Goal: Task Accomplishment & Management: Manage account settings

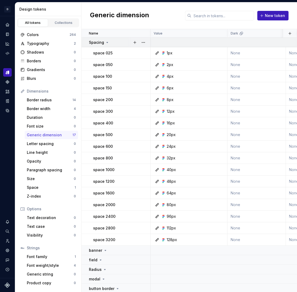
click at [107, 43] on icon at bounding box center [107, 42] width 4 height 4
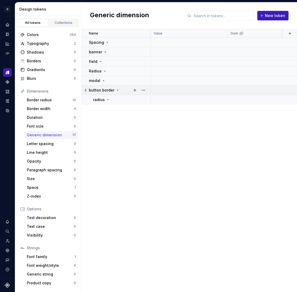
click at [116, 91] on icon at bounding box center [117, 90] width 4 height 4
click at [115, 91] on icon at bounding box center [117, 90] width 4 height 4
click at [110, 100] on div "radius" at bounding box center [121, 99] width 57 height 5
click at [106, 100] on icon at bounding box center [108, 100] width 4 height 4
click at [107, 99] on icon at bounding box center [107, 99] width 1 height 1
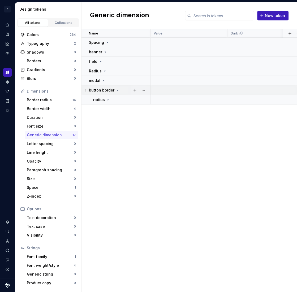
click at [117, 90] on icon at bounding box center [117, 90] width 1 height 1
click at [103, 80] on icon at bounding box center [103, 80] width 1 height 1
click at [58, 109] on div "Border width" at bounding box center [50, 108] width 47 height 5
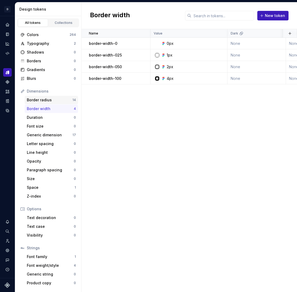
click at [60, 101] on div "Border radius" at bounding box center [50, 99] width 46 height 5
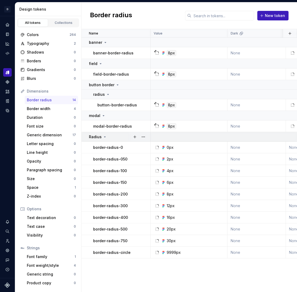
click at [103, 137] on icon at bounding box center [105, 137] width 4 height 4
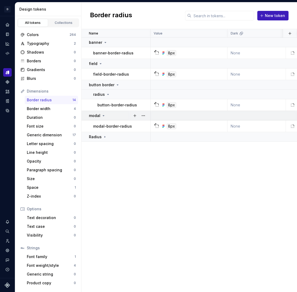
click at [102, 116] on icon at bounding box center [103, 116] width 4 height 4
click at [107, 95] on icon at bounding box center [108, 94] width 4 height 4
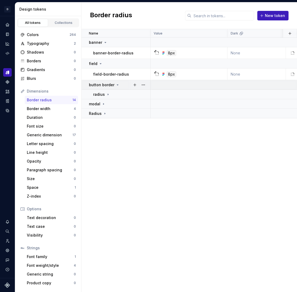
click at [117, 85] on icon at bounding box center [117, 85] width 4 height 4
click at [100, 64] on icon at bounding box center [100, 64] width 4 height 4
click at [103, 43] on icon at bounding box center [105, 42] width 4 height 4
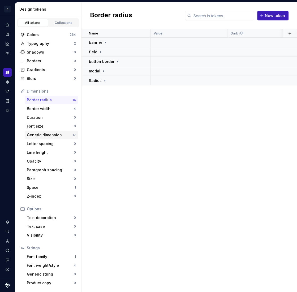
click at [58, 133] on div "Generic dimension" at bounding box center [50, 134] width 46 height 5
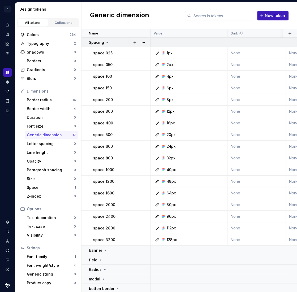
click at [107, 42] on icon at bounding box center [107, 42] width 1 height 1
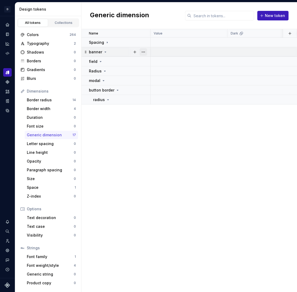
click at [141, 53] on button "button" at bounding box center [143, 51] width 7 height 7
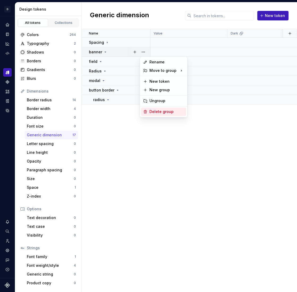
click at [153, 112] on div "Delete group" at bounding box center [166, 111] width 34 height 5
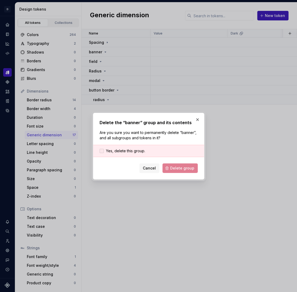
click at [101, 148] on label "Yes, delete this group." at bounding box center [122, 150] width 46 height 5
click at [182, 168] on span "Delete group" at bounding box center [182, 168] width 24 height 5
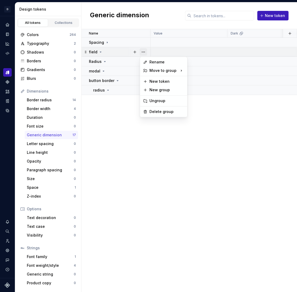
click at [143, 51] on button "button" at bounding box center [143, 51] width 7 height 7
click at [159, 111] on div "Delete group" at bounding box center [166, 111] width 34 height 5
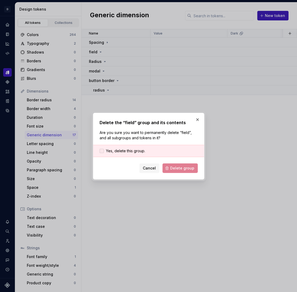
click at [102, 153] on label "Yes, delete this group." at bounding box center [122, 150] width 46 height 5
click at [185, 166] on span "Delete group" at bounding box center [182, 168] width 24 height 5
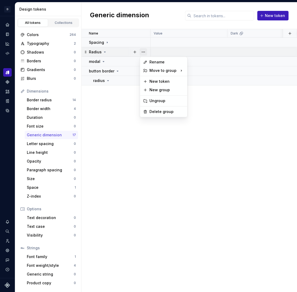
click at [143, 51] on button "button" at bounding box center [143, 51] width 7 height 7
click at [155, 111] on div "Delete group" at bounding box center [166, 111] width 34 height 5
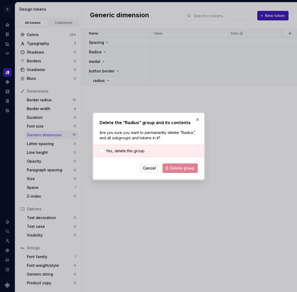
click at [98, 152] on div "Yes, delete this group." at bounding box center [148, 151] width 111 height 12
click at [102, 152] on div at bounding box center [101, 151] width 4 height 4
click at [182, 171] on button "Delete group" at bounding box center [179, 168] width 35 height 10
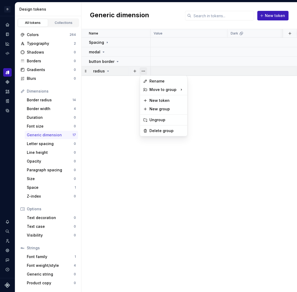
click at [146, 71] on button "button" at bounding box center [143, 70] width 7 height 7
click at [162, 131] on div "Delete group" at bounding box center [166, 130] width 34 height 5
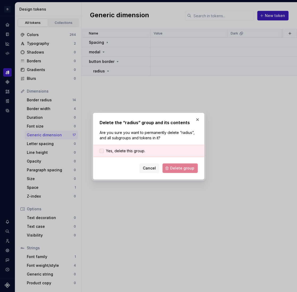
click at [99, 150] on div at bounding box center [101, 151] width 4 height 4
click at [185, 166] on span "Delete group" at bounding box center [182, 168] width 24 height 5
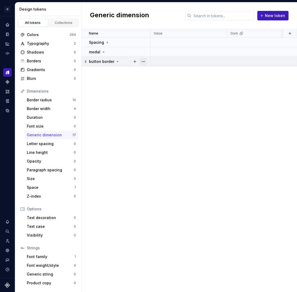
click at [145, 61] on button "button" at bounding box center [143, 61] width 7 height 7
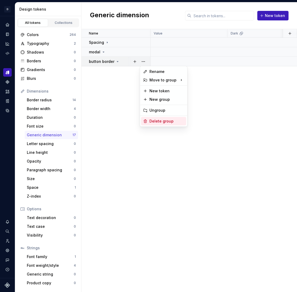
click at [150, 120] on div "Delete group" at bounding box center [166, 121] width 34 height 5
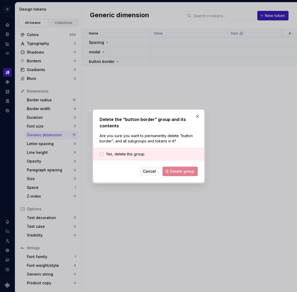
click at [102, 154] on div at bounding box center [101, 154] width 4 height 4
click at [182, 171] on span "Delete group" at bounding box center [182, 171] width 24 height 5
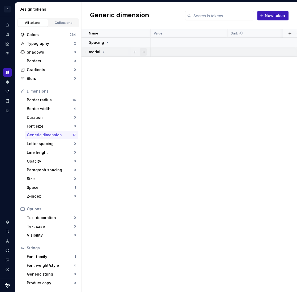
click at [144, 50] on button "button" at bounding box center [143, 51] width 7 height 7
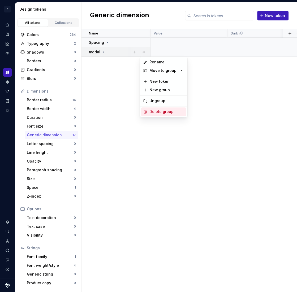
click at [156, 110] on div "Delete group" at bounding box center [166, 111] width 34 height 5
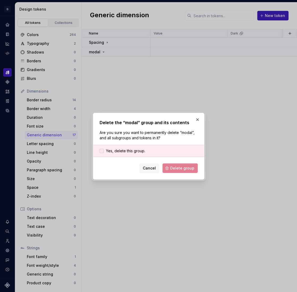
click at [102, 151] on div at bounding box center [101, 151] width 4 height 4
click at [184, 168] on span "Delete group" at bounding box center [182, 168] width 24 height 5
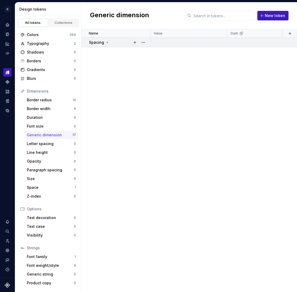
click at [106, 42] on icon at bounding box center [107, 42] width 4 height 4
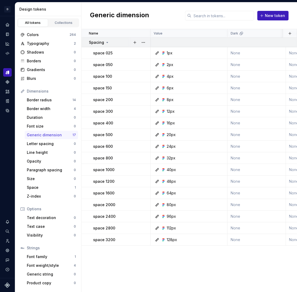
click at [107, 42] on icon at bounding box center [107, 42] width 1 height 1
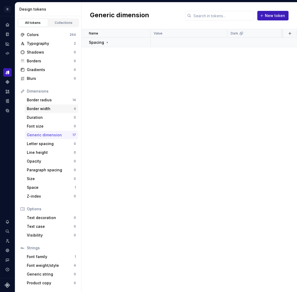
click at [61, 108] on div "Border width" at bounding box center [50, 108] width 47 height 5
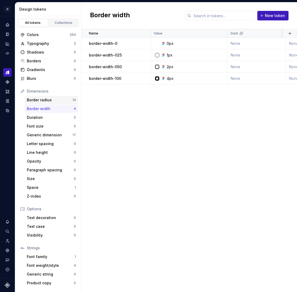
click at [60, 100] on div "Border radius" at bounding box center [50, 99] width 46 height 5
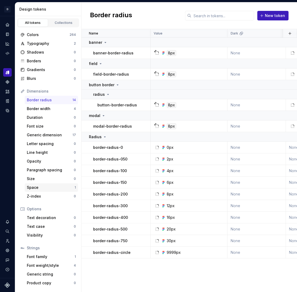
click at [45, 171] on div "Space" at bounding box center [51, 187] width 48 height 5
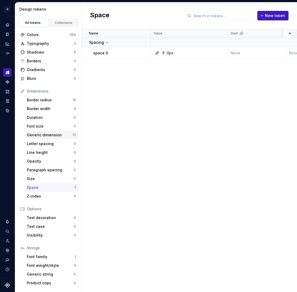
click at [39, 134] on div "Generic dimension" at bounding box center [50, 134] width 46 height 5
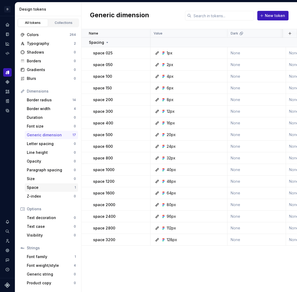
click at [54, 171] on div "Space" at bounding box center [51, 187] width 48 height 5
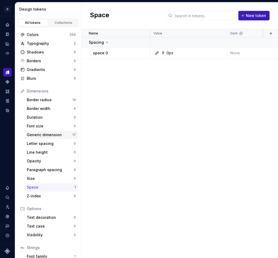
click at [60, 135] on div "Generic dimension" at bounding box center [50, 134] width 46 height 5
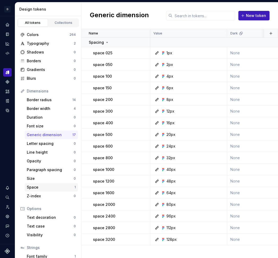
click at [58, 171] on div "Space" at bounding box center [51, 187] width 48 height 5
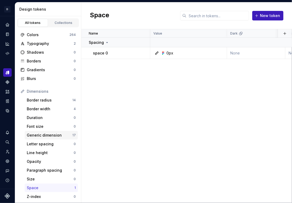
click at [63, 133] on div "Generic dimension" at bounding box center [50, 134] width 46 height 5
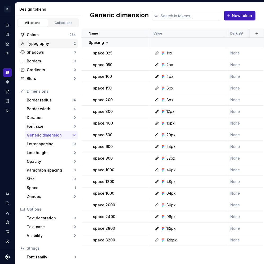
click at [47, 44] on div "Typography" at bounding box center [50, 43] width 47 height 5
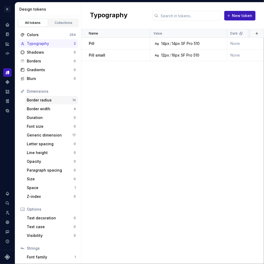
click at [58, 101] on div "Border radius" at bounding box center [50, 99] width 46 height 5
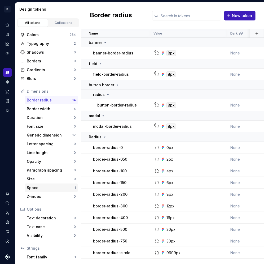
click at [70, 171] on div "Space" at bounding box center [51, 187] width 48 height 5
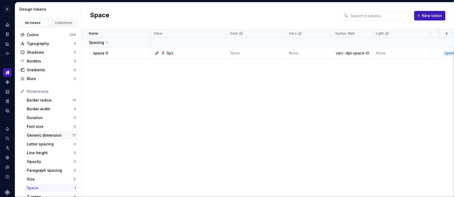
click at [67, 136] on div "Generic dimension" at bounding box center [50, 134] width 46 height 5
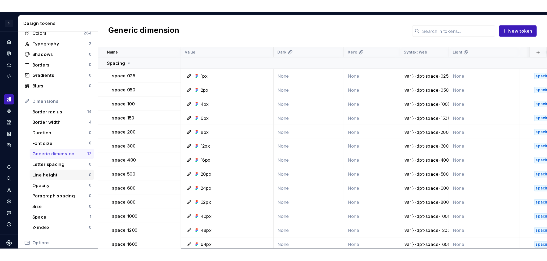
scroll to position [37, 0]
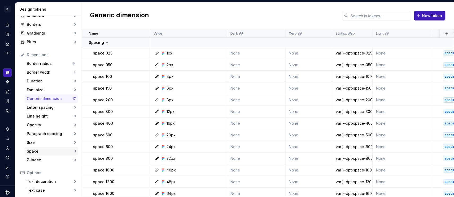
click at [45, 152] on div "Space" at bounding box center [51, 150] width 48 height 5
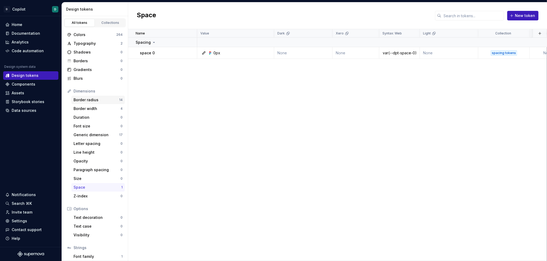
click at [82, 101] on div "Border radius" at bounding box center [96, 99] width 46 height 5
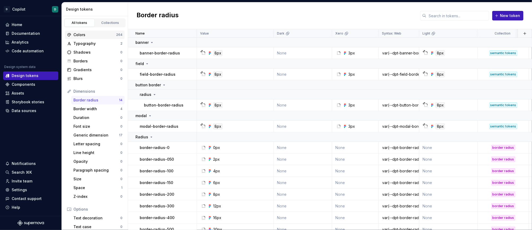
click at [111, 34] on div "Colors" at bounding box center [94, 34] width 43 height 5
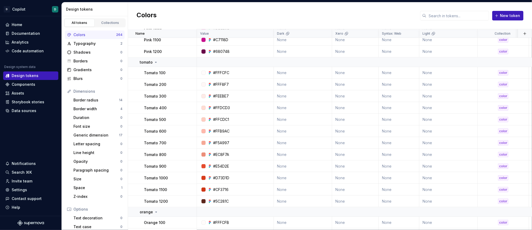
scroll to position [1595, 0]
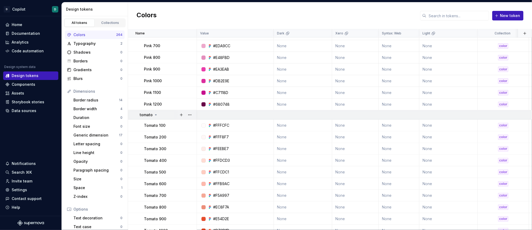
click at [157, 115] on div "tomato" at bounding box center [168, 114] width 57 height 5
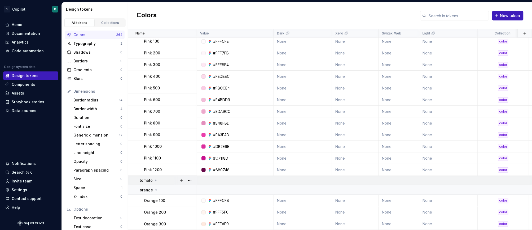
scroll to position [1473, 0]
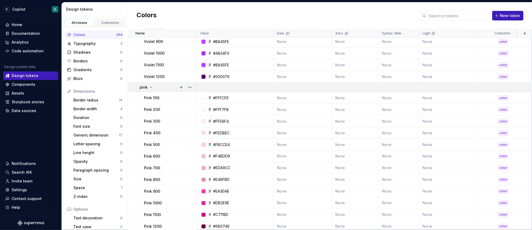
click at [150, 86] on icon at bounding box center [151, 87] width 4 height 4
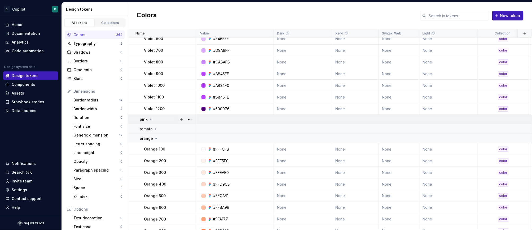
scroll to position [1332, 0]
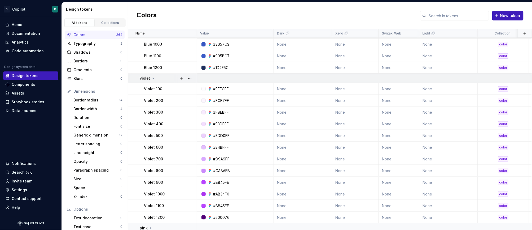
click at [153, 78] on icon at bounding box center [153, 78] width 1 height 1
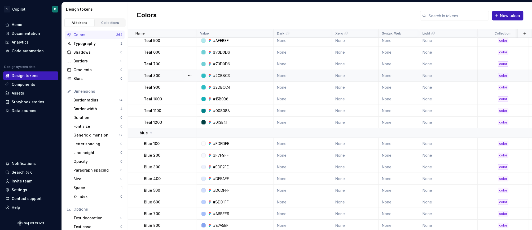
scroll to position [1124, 0]
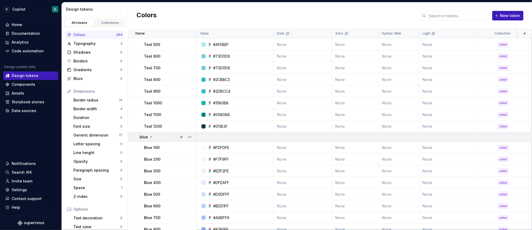
click at [151, 137] on icon at bounding box center [151, 137] width 1 height 1
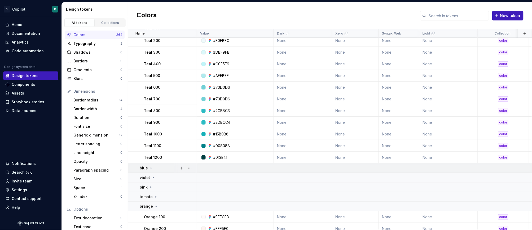
scroll to position [991, 0]
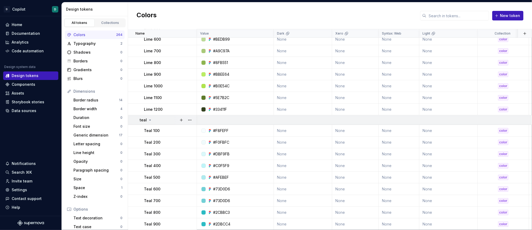
click at [148, 120] on icon at bounding box center [150, 120] width 4 height 4
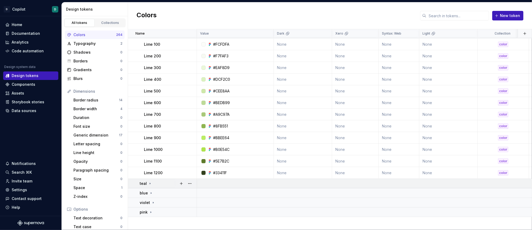
scroll to position [764, 0]
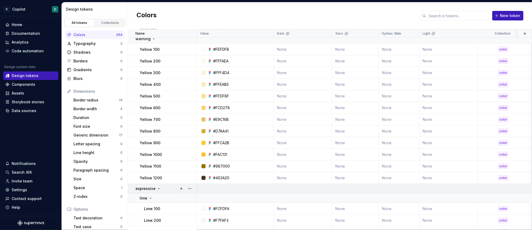
click at [159, 171] on icon at bounding box center [159, 188] width 4 height 4
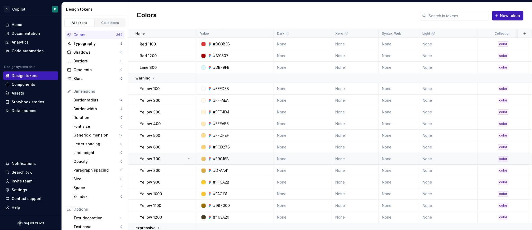
scroll to position [653, 0]
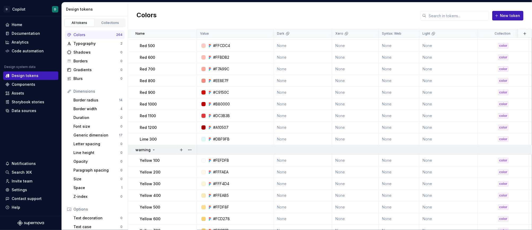
click at [153, 149] on icon at bounding box center [153, 149] width 1 height 1
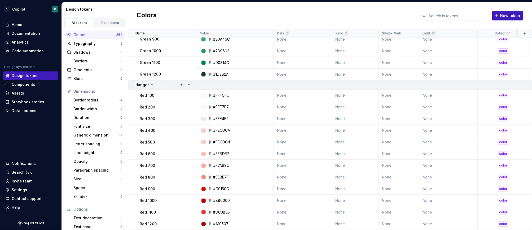
click at [150, 86] on icon at bounding box center [152, 85] width 4 height 4
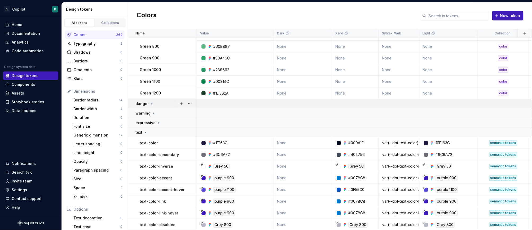
scroll to position [536, 0]
click at [145, 134] on icon at bounding box center [146, 133] width 4 height 4
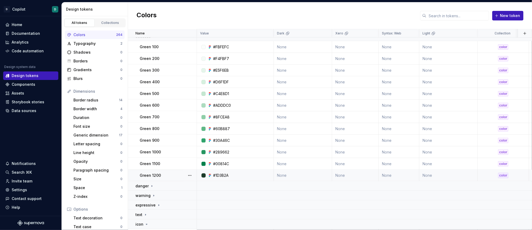
scroll to position [326, 0]
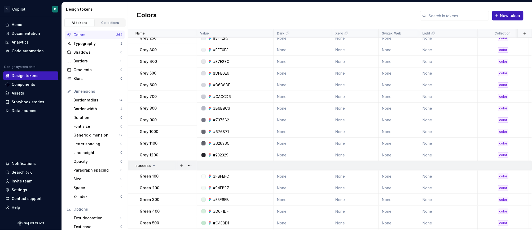
click at [152, 166] on icon at bounding box center [154, 165] width 4 height 4
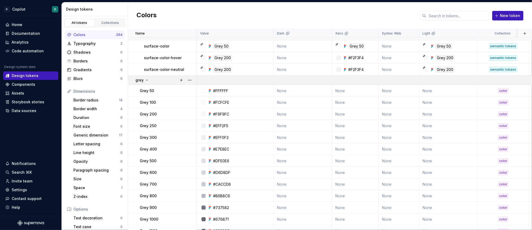
scroll to position [229, 0]
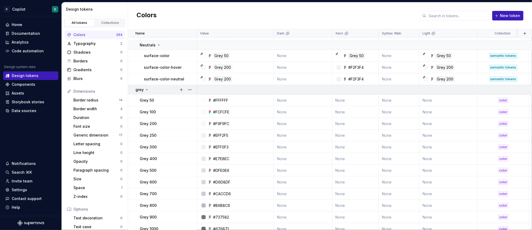
click at [146, 90] on icon at bounding box center [147, 90] width 4 height 4
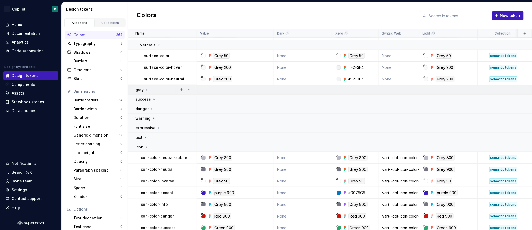
scroll to position [129, 0]
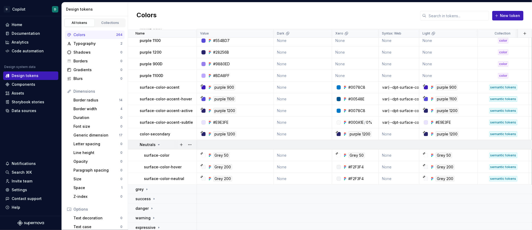
click at [155, 144] on div "Neutrals" at bounding box center [150, 144] width 21 height 5
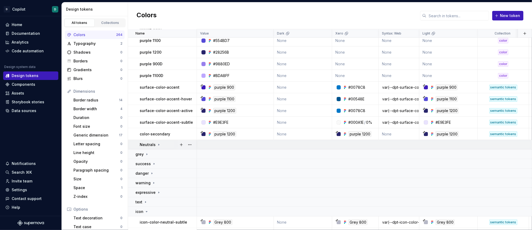
scroll to position [110, 0]
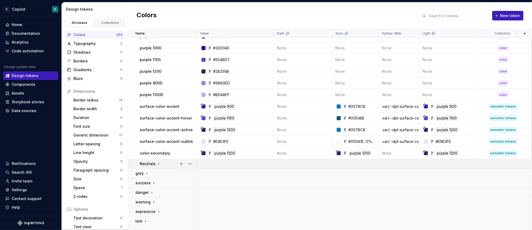
click at [157, 163] on icon at bounding box center [159, 164] width 4 height 4
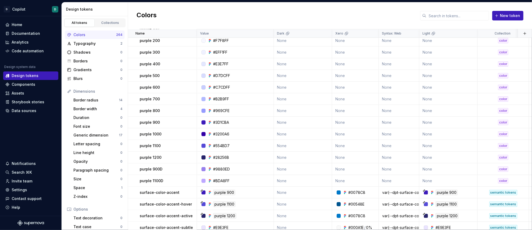
scroll to position [0, 0]
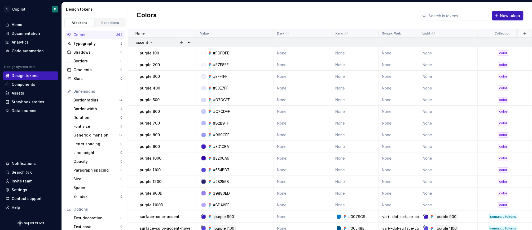
click at [149, 43] on icon at bounding box center [151, 42] width 4 height 4
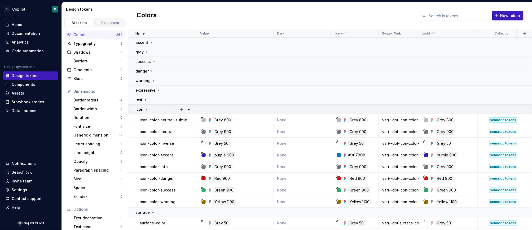
click at [146, 109] on icon at bounding box center [146, 109] width 1 height 1
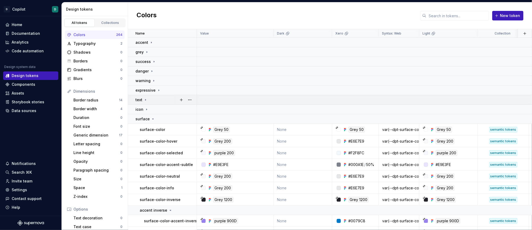
click at [145, 99] on icon at bounding box center [145, 99] width 1 height 1
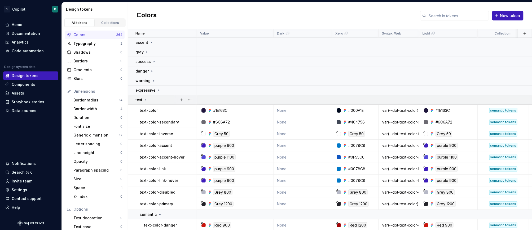
click at [145, 101] on icon at bounding box center [146, 100] width 4 height 4
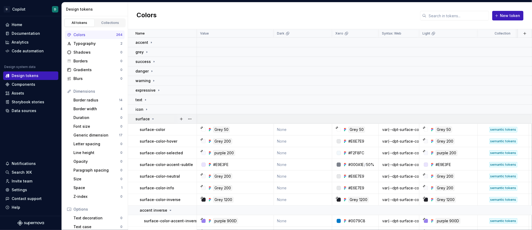
click at [151, 119] on icon at bounding box center [153, 119] width 4 height 4
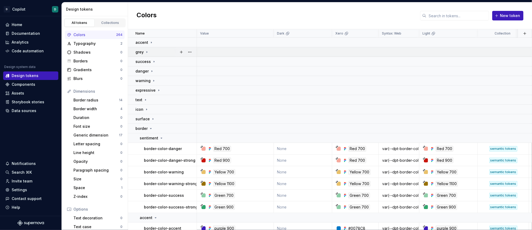
click at [148, 52] on icon at bounding box center [147, 52] width 4 height 4
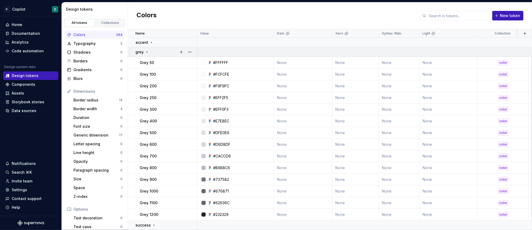
click at [147, 50] on icon at bounding box center [147, 52] width 4 height 4
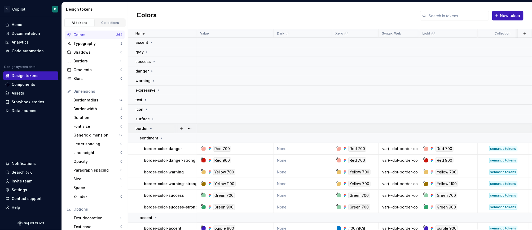
click at [151, 128] on icon at bounding box center [151, 128] width 4 height 4
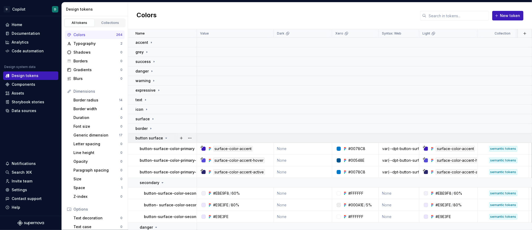
click at [164, 139] on icon at bounding box center [166, 138] width 4 height 4
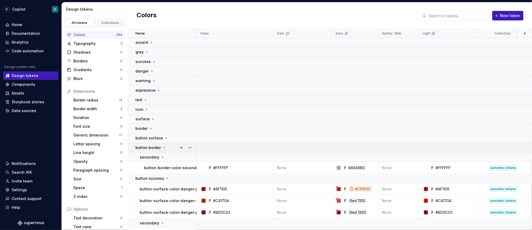
click at [162, 147] on icon at bounding box center [164, 147] width 4 height 4
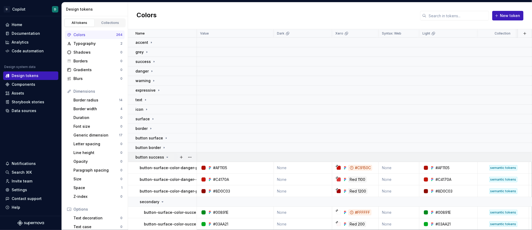
click at [165, 158] on icon at bounding box center [167, 157] width 4 height 4
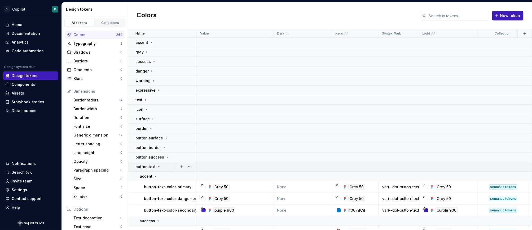
click at [157, 167] on icon at bounding box center [159, 166] width 4 height 4
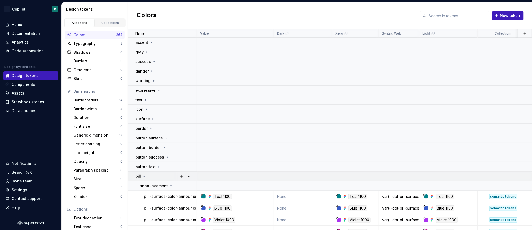
click at [144, 171] on icon at bounding box center [144, 176] width 4 height 4
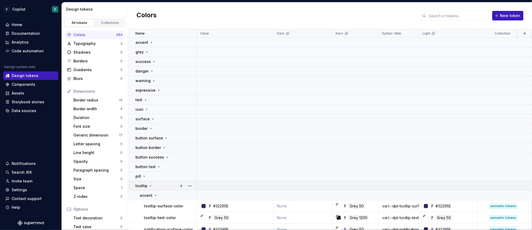
click at [149, 171] on icon at bounding box center [151, 186] width 4 height 4
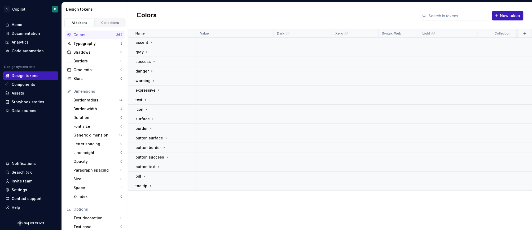
click at [159, 171] on div "Name Value Dark Xero Syntax: Web Light Collection Token set Description Last up…" at bounding box center [330, 129] width 404 height 201
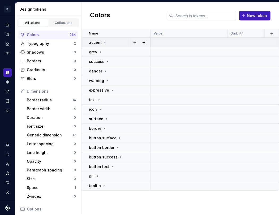
click at [104, 41] on icon at bounding box center [105, 42] width 4 height 4
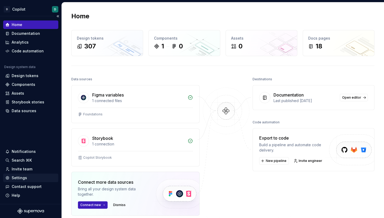
click at [20, 179] on div "Settings" at bounding box center [19, 177] width 15 height 5
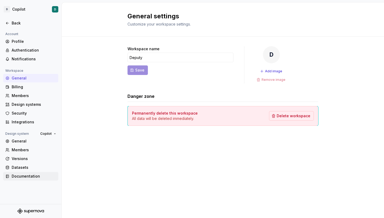
click at [18, 177] on div "Documentation" at bounding box center [34, 175] width 45 height 5
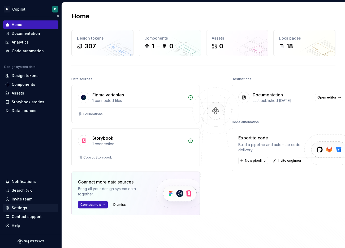
click at [21, 209] on div "Settings" at bounding box center [19, 207] width 15 height 5
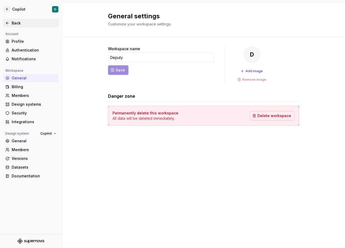
click at [14, 23] on div "Back" at bounding box center [34, 22] width 45 height 5
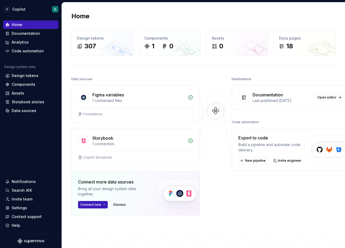
click at [239, 199] on div "Destinations Documentation Last published 5 days ago Open editor Code automatio…" at bounding box center [291, 158] width 118 height 166
click at [31, 78] on div "Design tokens" at bounding box center [30, 75] width 55 height 8
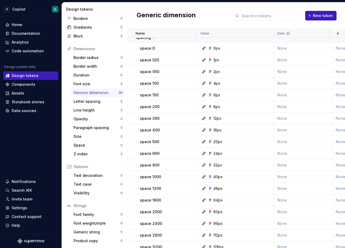
scroll to position [265, 0]
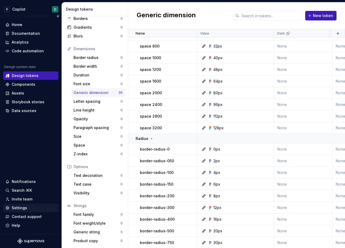
click at [31, 207] on div "Settings" at bounding box center [30, 207] width 51 height 5
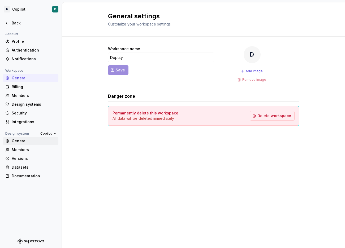
click at [23, 141] on div "General" at bounding box center [34, 140] width 45 height 5
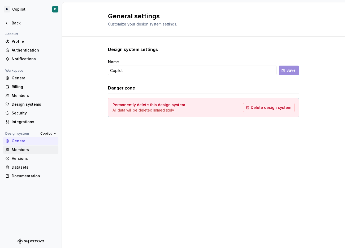
click at [26, 147] on div "Members" at bounding box center [34, 149] width 45 height 5
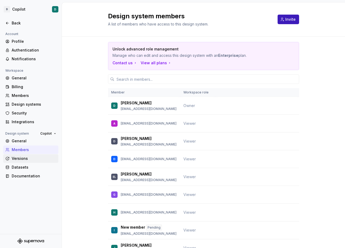
click at [27, 159] on div "Versions" at bounding box center [34, 158] width 45 height 5
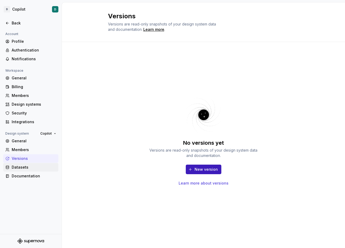
click at [25, 168] on div "Datasets" at bounding box center [34, 166] width 45 height 5
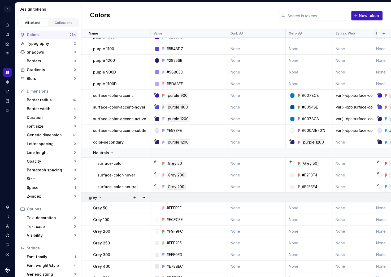
scroll to position [117, 0]
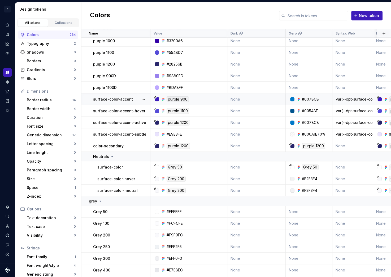
click at [132, 100] on div "surface-color-accent" at bounding box center [121, 99] width 57 height 5
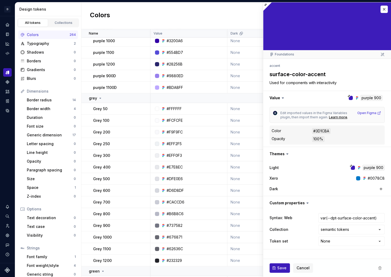
type textarea "*"
click at [383, 11] on button "button" at bounding box center [383, 9] width 7 height 7
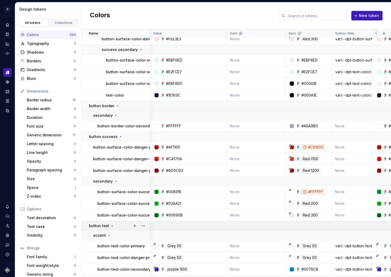
scroll to position [3109, 1]
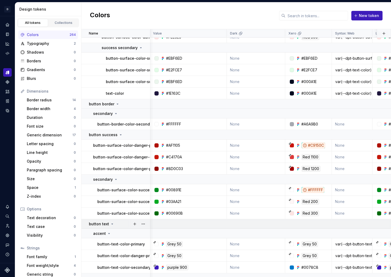
click at [110, 223] on icon at bounding box center [112, 224] width 4 height 4
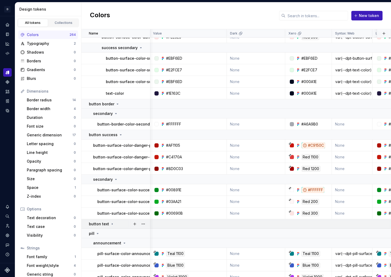
click at [112, 223] on icon at bounding box center [112, 223] width 1 height 1
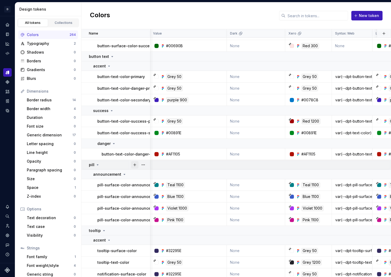
scroll to position [3320, 1]
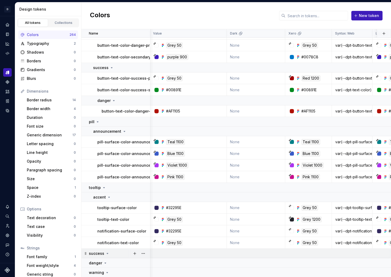
click at [106, 254] on icon at bounding box center [107, 253] width 4 height 4
click at [144, 253] on button "button" at bounding box center [143, 253] width 7 height 7
click at [157, 244] on div "Delete group" at bounding box center [166, 242] width 34 height 5
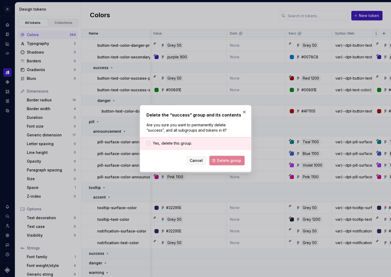
click at [152, 143] on label "Yes, delete this group." at bounding box center [169, 143] width 46 height 5
click at [232, 161] on span "Delete group" at bounding box center [229, 160] width 24 height 5
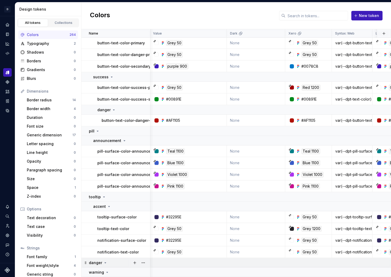
scroll to position [3310, 1]
click at [145, 263] on button "button" at bounding box center [143, 262] width 7 height 7
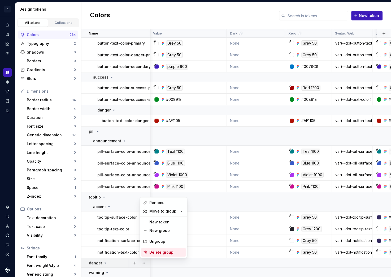
click at [158, 252] on div "Delete group" at bounding box center [166, 252] width 34 height 5
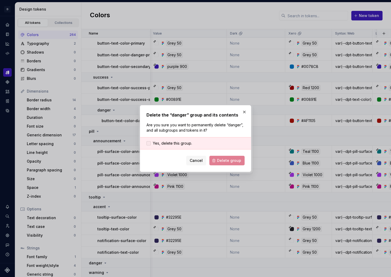
click at [148, 144] on div at bounding box center [148, 143] width 4 height 4
click at [229, 158] on span "Delete group" at bounding box center [229, 160] width 24 height 5
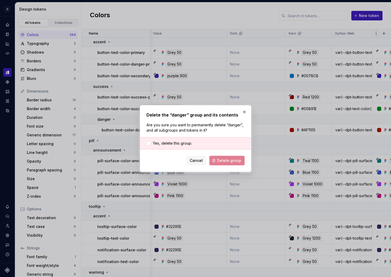
scroll to position [3301, 1]
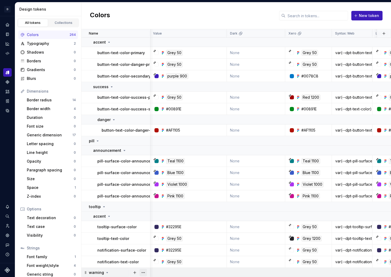
click at [146, 268] on button "button" at bounding box center [143, 272] width 7 height 7
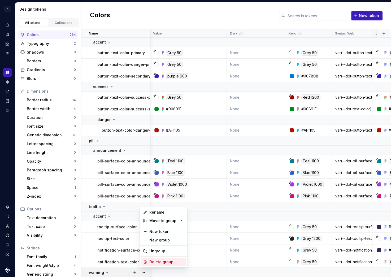
click at [167, 260] on div "Delete group" at bounding box center [166, 261] width 34 height 5
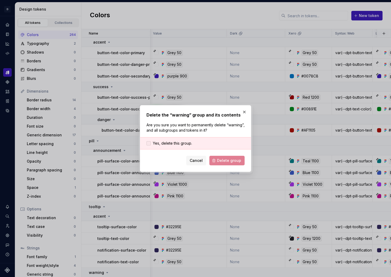
click at [149, 142] on div at bounding box center [148, 143] width 4 height 4
click at [237, 162] on span "Delete group" at bounding box center [229, 160] width 24 height 5
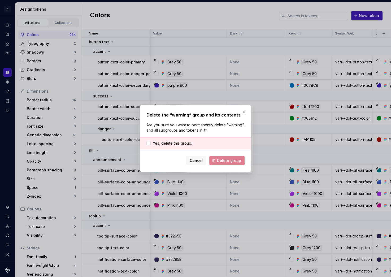
scroll to position [3291, 1]
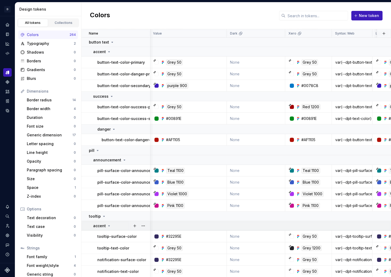
click at [109, 224] on icon at bounding box center [109, 226] width 4 height 4
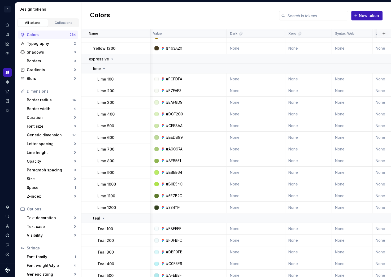
scroll to position [782, 1]
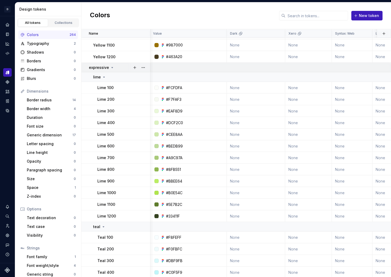
click at [112, 67] on icon at bounding box center [112, 67] width 1 height 1
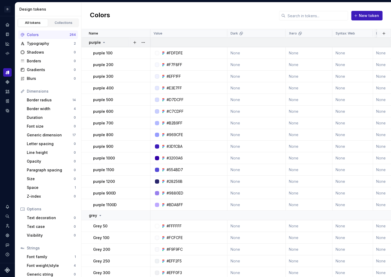
click at [103, 42] on icon at bounding box center [104, 42] width 4 height 4
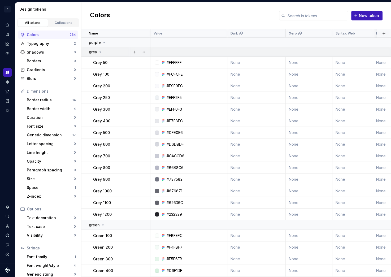
click at [100, 54] on icon at bounding box center [100, 52] width 4 height 4
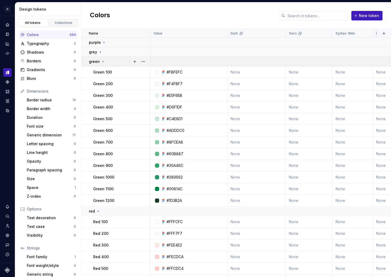
click at [102, 60] on icon at bounding box center [103, 61] width 4 height 4
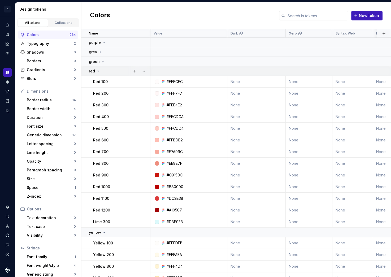
click at [98, 75] on td "red" at bounding box center [115, 71] width 69 height 10
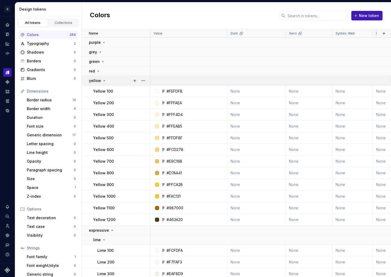
click at [102, 81] on icon at bounding box center [104, 81] width 4 height 4
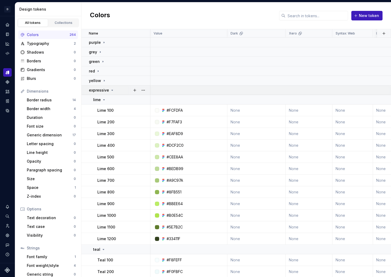
click at [107, 92] on p "expressive" at bounding box center [99, 90] width 20 height 5
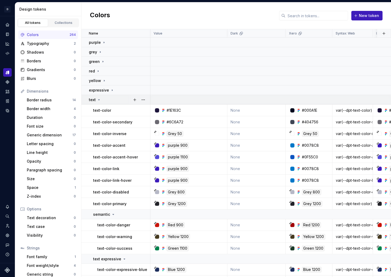
click at [98, 99] on icon at bounding box center [99, 100] width 4 height 4
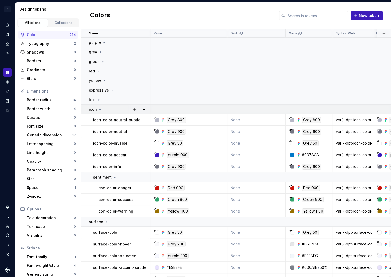
click at [98, 110] on icon at bounding box center [100, 109] width 4 height 4
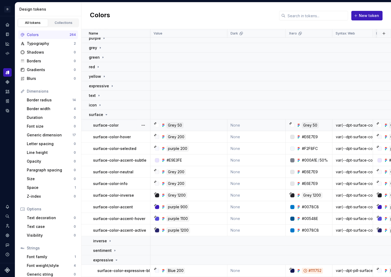
scroll to position [212, 0]
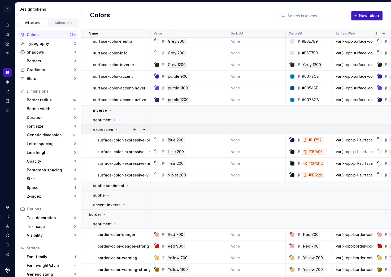
click at [114, 129] on icon at bounding box center [116, 129] width 4 height 4
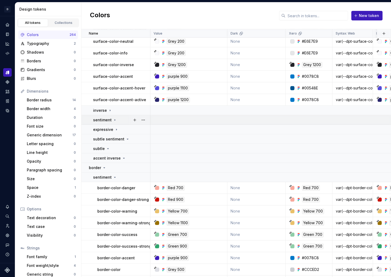
click at [113, 119] on icon at bounding box center [115, 120] width 4 height 4
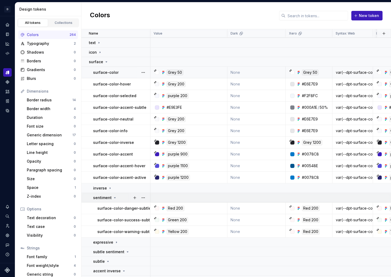
scroll to position [132, 0]
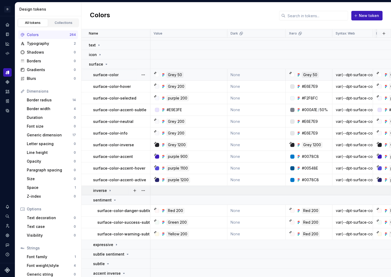
click at [109, 188] on icon at bounding box center [110, 190] width 4 height 4
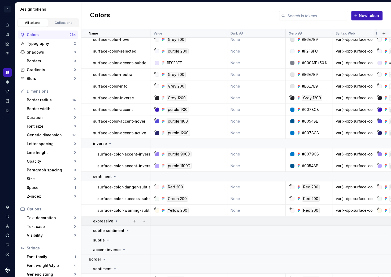
scroll to position [198, 0]
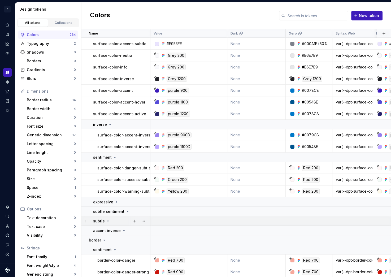
click at [106, 222] on icon at bounding box center [108, 221] width 4 height 4
click at [126, 211] on icon at bounding box center [127, 211] width 4 height 4
click at [115, 202] on icon at bounding box center [116, 202] width 4 height 4
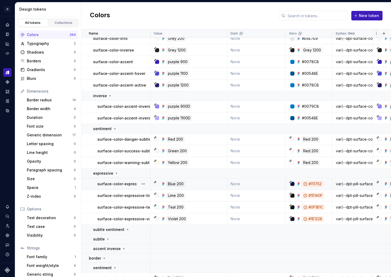
scroll to position [245, 0]
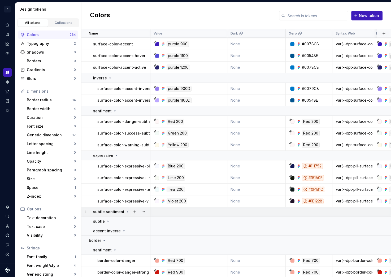
click at [125, 211] on icon at bounding box center [127, 212] width 4 height 4
click at [143, 213] on button "button" at bounding box center [143, 211] width 7 height 7
click at [161, 272] on div "Delete group" at bounding box center [166, 270] width 34 height 5
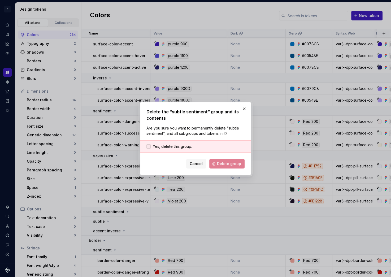
click at [149, 145] on div at bounding box center [148, 146] width 4 height 4
click at [229, 163] on span "Delete group" at bounding box center [229, 163] width 24 height 5
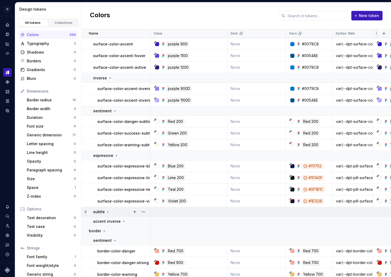
click at [106, 213] on icon at bounding box center [108, 212] width 4 height 4
click at [107, 212] on icon at bounding box center [108, 212] width 4 height 4
click at [143, 211] on button "button" at bounding box center [143, 211] width 7 height 7
click at [157, 269] on div "Delete group" at bounding box center [166, 270] width 34 height 5
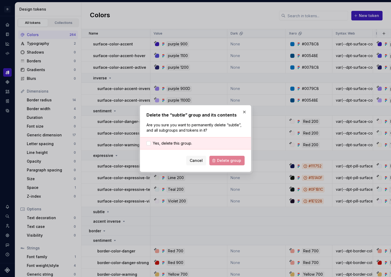
click at [145, 145] on div "Yes, delete this group." at bounding box center [195, 143] width 111 height 12
click at [149, 142] on div at bounding box center [148, 143] width 4 height 4
click at [220, 162] on span "Delete group" at bounding box center [229, 160] width 24 height 5
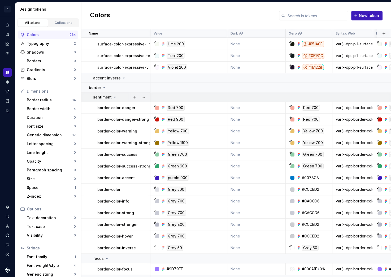
scroll to position [364, 0]
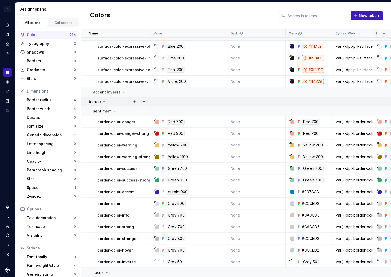
click at [104, 100] on icon at bounding box center [104, 101] width 4 height 4
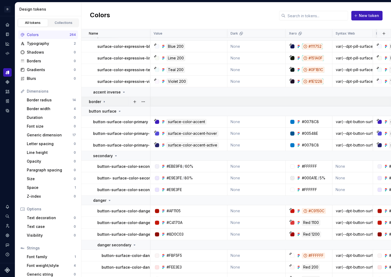
click at [104, 102] on icon at bounding box center [104, 101] width 4 height 4
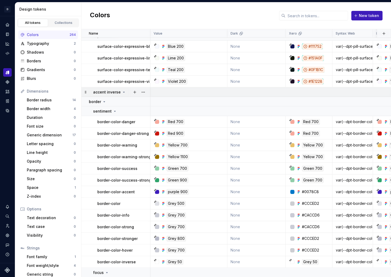
click at [122, 92] on icon at bounding box center [124, 92] width 4 height 4
click at [124, 92] on icon at bounding box center [124, 91] width 1 height 1
click at [123, 92] on icon at bounding box center [123, 92] width 1 height 1
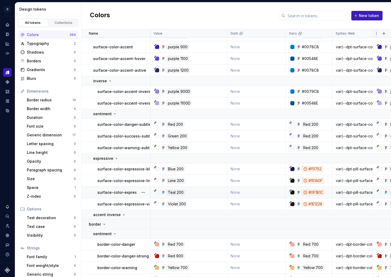
scroll to position [295, 0]
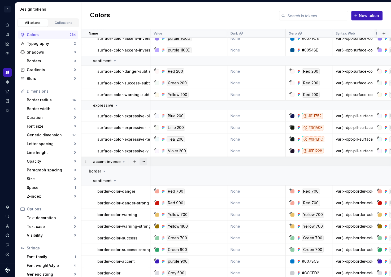
click at [143, 162] on button "button" at bounding box center [143, 161] width 7 height 7
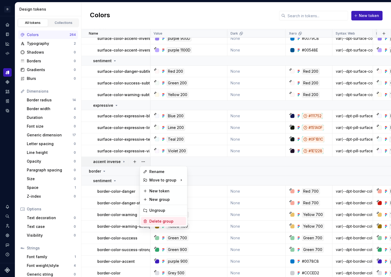
click at [158, 223] on div "Delete group" at bounding box center [166, 221] width 34 height 5
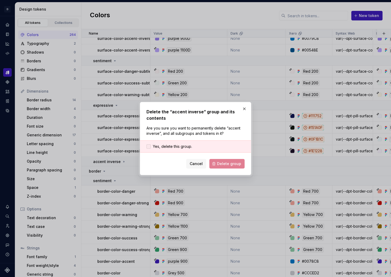
click at [149, 145] on div at bounding box center [148, 146] width 4 height 4
click at [225, 162] on span "Delete group" at bounding box center [229, 163] width 24 height 5
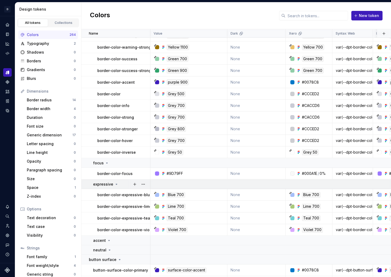
scroll to position [482, 0]
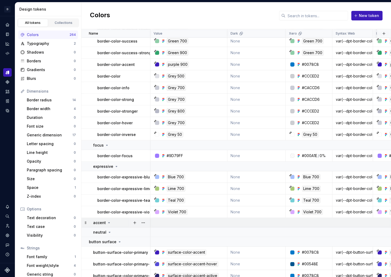
click at [109, 223] on icon at bounding box center [109, 222] width 4 height 4
click at [109, 222] on icon at bounding box center [109, 222] width 1 height 1
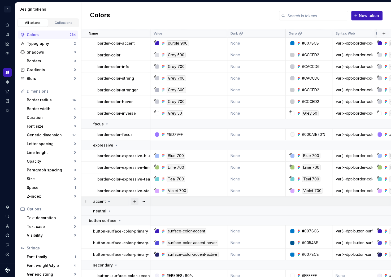
scroll to position [505, 0]
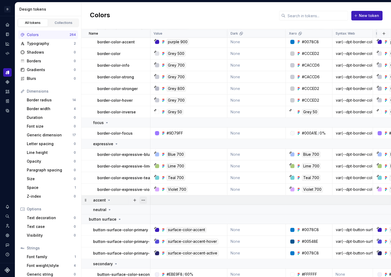
click at [144, 199] on button "button" at bounding box center [143, 199] width 7 height 7
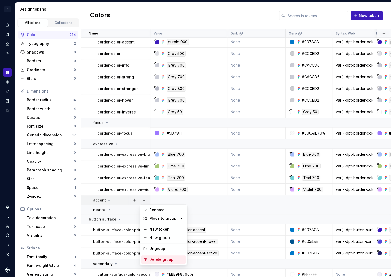
click at [161, 262] on div "Delete group" at bounding box center [166, 259] width 34 height 5
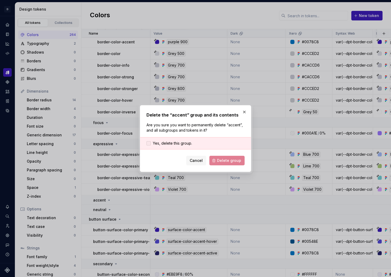
click at [147, 142] on div at bounding box center [148, 143] width 4 height 4
click at [231, 159] on span "Delete group" at bounding box center [229, 160] width 24 height 5
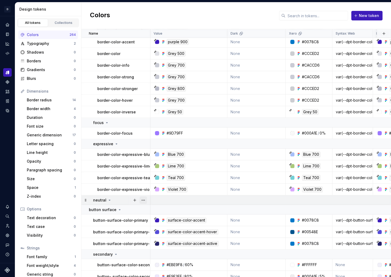
click at [144, 200] on button "button" at bounding box center [143, 199] width 7 height 7
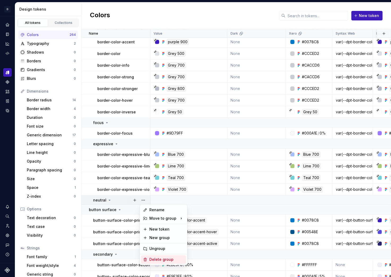
click at [164, 261] on div "Delete group" at bounding box center [166, 259] width 34 height 5
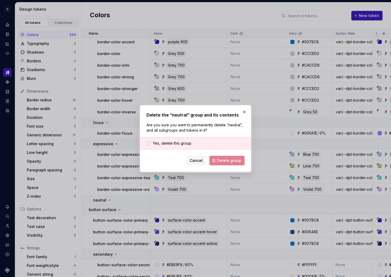
click at [148, 144] on div at bounding box center [148, 143] width 4 height 4
click at [221, 160] on span "Delete group" at bounding box center [229, 160] width 24 height 5
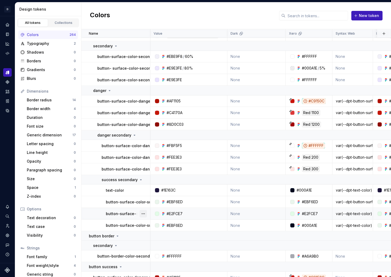
scroll to position [749, 0]
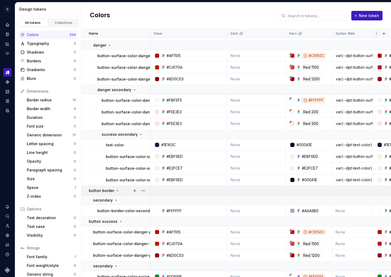
click at [117, 190] on icon at bounding box center [117, 190] width 1 height 1
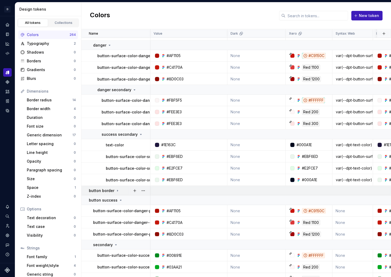
click at [117, 190] on icon at bounding box center [117, 190] width 1 height 1
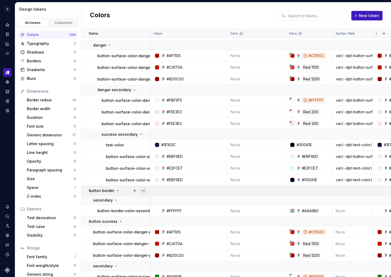
click at [145, 192] on button "button" at bounding box center [143, 190] width 7 height 7
click at [119, 188] on html "D Copilot D Design system data Design tokens All tokens Collections Colors 264 …" at bounding box center [195, 138] width 391 height 277
click at [116, 190] on icon at bounding box center [117, 190] width 4 height 4
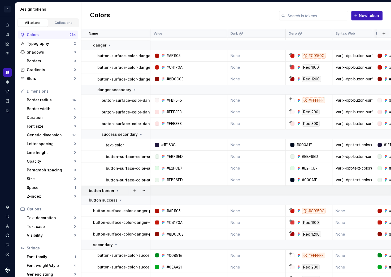
click at [117, 190] on icon at bounding box center [117, 190] width 1 height 1
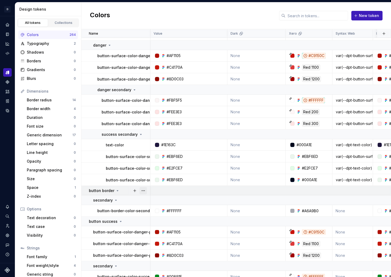
click at [144, 190] on button "button" at bounding box center [143, 190] width 7 height 7
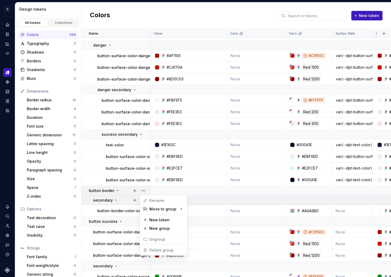
click at [117, 199] on html "D Copilot D Design system data Design tokens All tokens Collections Colors 264 …" at bounding box center [195, 138] width 391 height 277
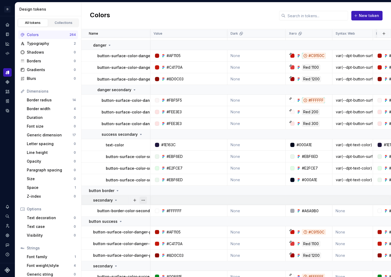
click at [141, 201] on button "button" at bounding box center [143, 199] width 7 height 7
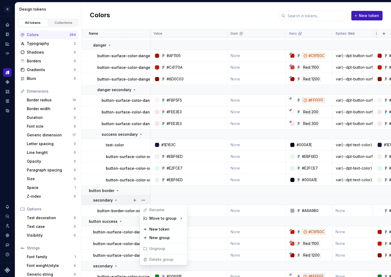
click at [116, 197] on html "D Copilot D Design system data Design tokens All tokens Collections Colors 264 …" at bounding box center [195, 138] width 391 height 277
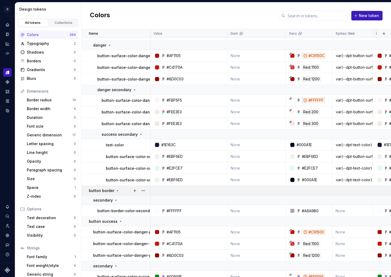
click at [115, 190] on icon at bounding box center [117, 190] width 4 height 4
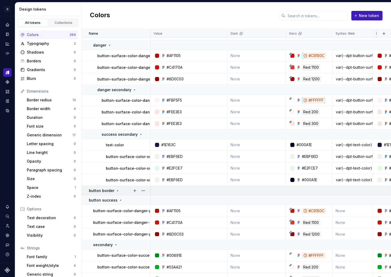
click at [117, 190] on icon at bounding box center [117, 190] width 1 height 1
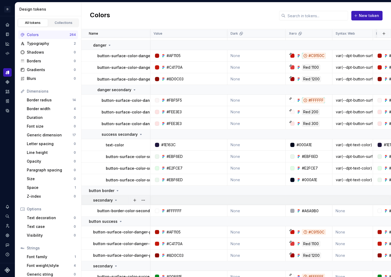
click at [114, 200] on icon at bounding box center [116, 200] width 4 height 4
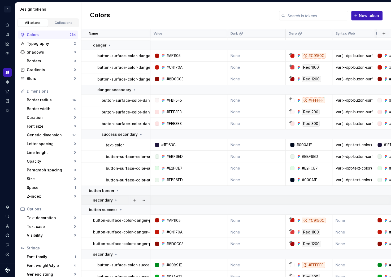
click at [114, 200] on icon at bounding box center [116, 200] width 4 height 4
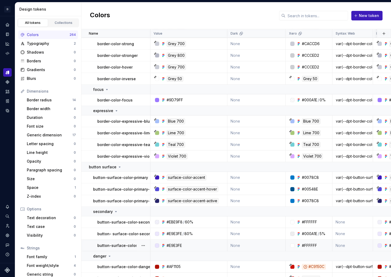
scroll to position [534, 0]
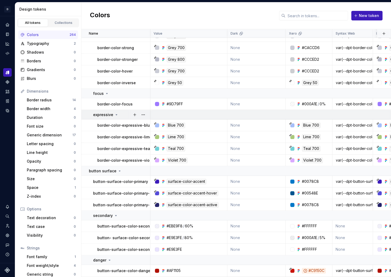
click at [114, 114] on icon at bounding box center [116, 114] width 4 height 4
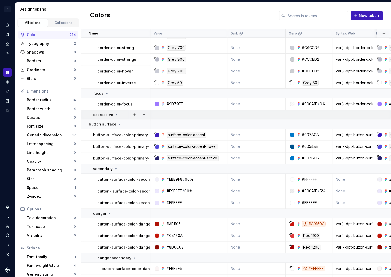
click at [114, 114] on icon at bounding box center [116, 114] width 4 height 4
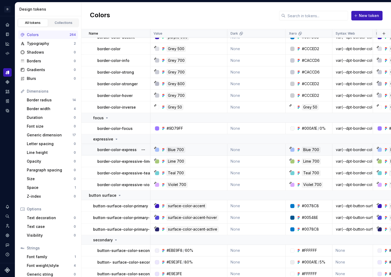
scroll to position [501, 0]
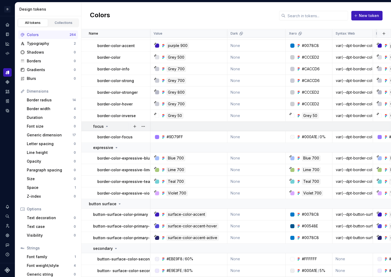
click at [107, 125] on icon at bounding box center [107, 126] width 4 height 4
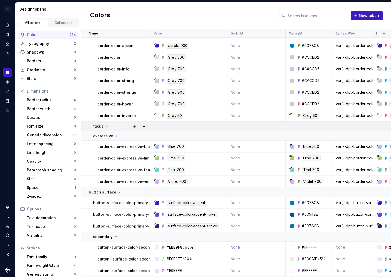
click at [107, 125] on icon at bounding box center [107, 126] width 4 height 4
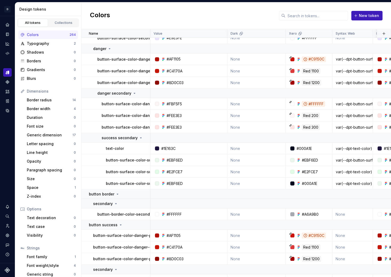
scroll to position [760, 0]
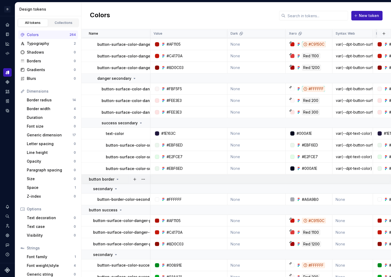
click at [115, 179] on icon at bounding box center [117, 179] width 4 height 4
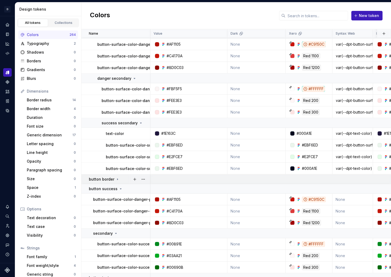
click at [115, 179] on icon at bounding box center [117, 179] width 4 height 4
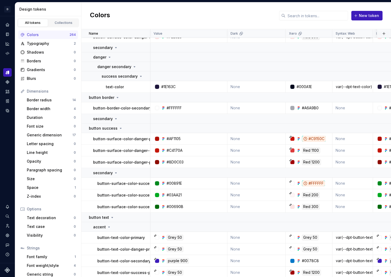
scroll to position [659, 0]
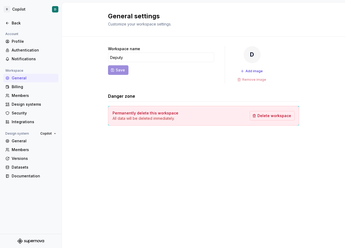
click at [157, 162] on div "General settings Customize your workspace settings. Workspace name Deputy Save …" at bounding box center [203, 124] width 283 height 245
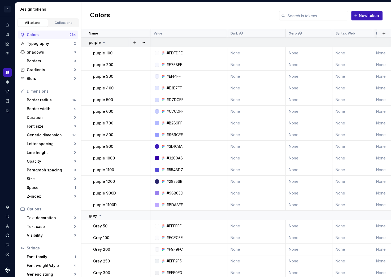
click at [102, 44] on icon at bounding box center [104, 42] width 4 height 4
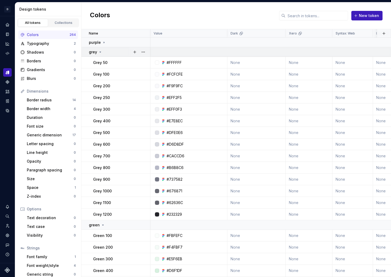
click at [102, 51] on div "grey" at bounding box center [119, 51] width 61 height 5
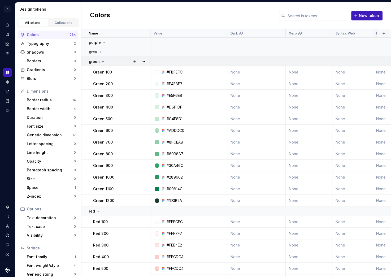
click at [101, 63] on icon at bounding box center [103, 61] width 4 height 4
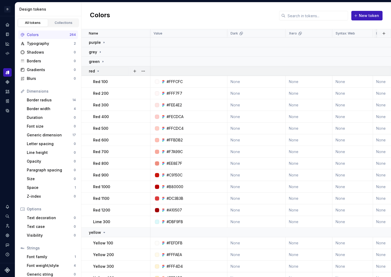
click at [97, 72] on icon at bounding box center [98, 71] width 4 height 4
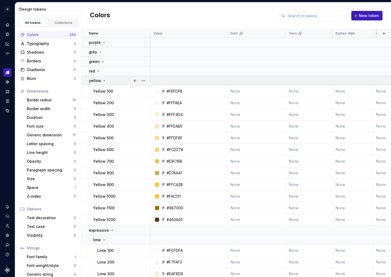
click at [101, 81] on div "yellow" at bounding box center [98, 80] width 18 height 5
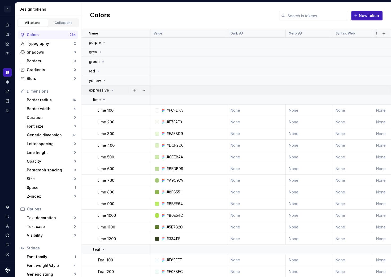
click at [107, 90] on p "expressive" at bounding box center [99, 90] width 20 height 5
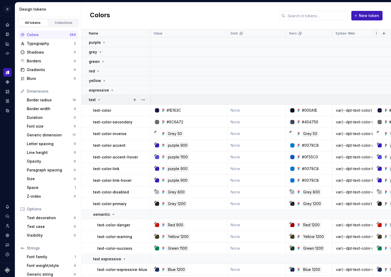
click at [98, 100] on icon at bounding box center [99, 100] width 4 height 4
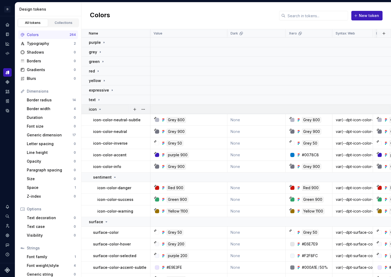
click at [99, 110] on icon at bounding box center [100, 109] width 4 height 4
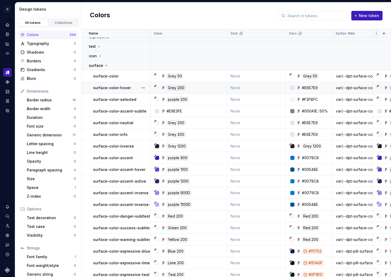
scroll to position [44, 0]
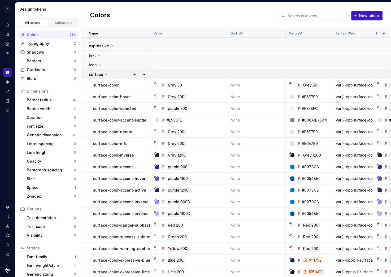
click at [106, 74] on icon at bounding box center [106, 74] width 1 height 1
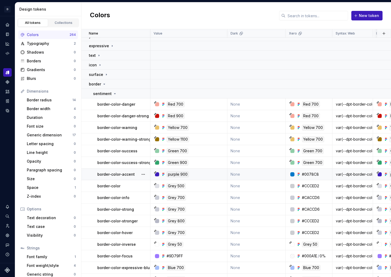
scroll to position [45, 0]
click at [144, 75] on button "button" at bounding box center [143, 74] width 7 height 7
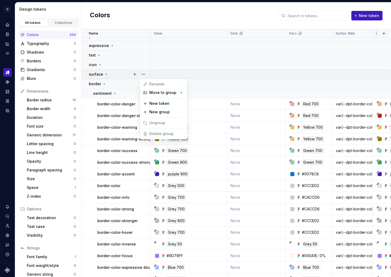
click at [112, 75] on html "D Copilot D Design system data Design tokens All tokens Collections Colors 264 …" at bounding box center [195, 138] width 391 height 277
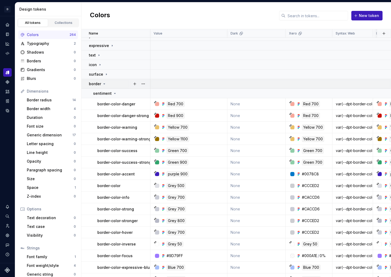
click at [104, 84] on icon at bounding box center [104, 84] width 1 height 1
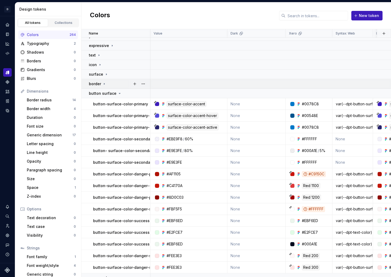
click at [103, 84] on icon at bounding box center [104, 84] width 4 height 4
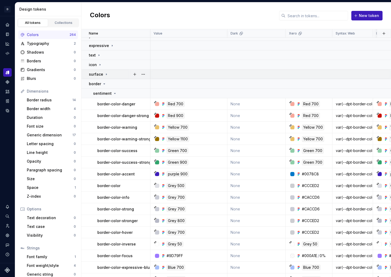
click at [106, 74] on icon at bounding box center [106, 73] width 1 height 1
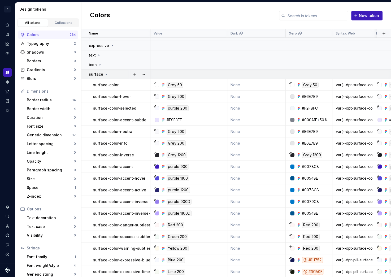
click at [105, 74] on icon at bounding box center [106, 74] width 4 height 4
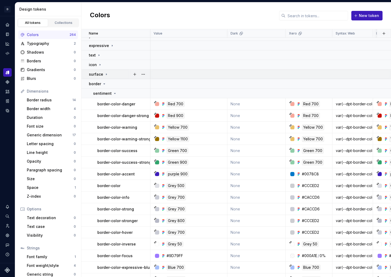
click at [106, 74] on icon at bounding box center [106, 73] width 1 height 1
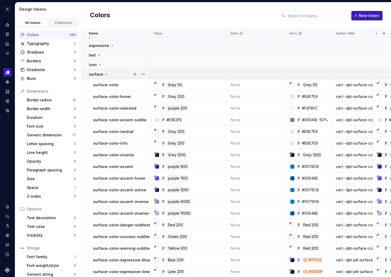
scroll to position [45, 0]
click at [104, 72] on icon at bounding box center [106, 74] width 4 height 4
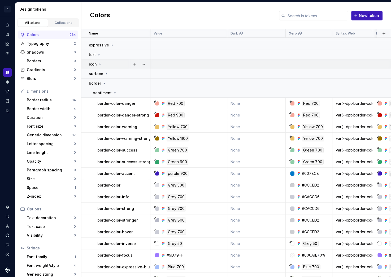
click at [100, 63] on icon at bounding box center [100, 63] width 1 height 1
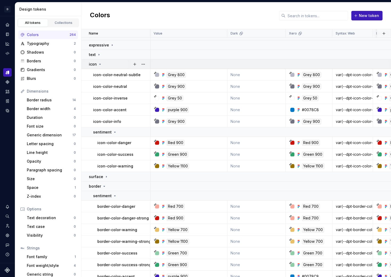
click at [99, 64] on icon at bounding box center [99, 64] width 1 height 1
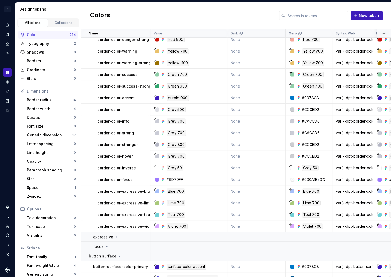
scroll to position [188, 0]
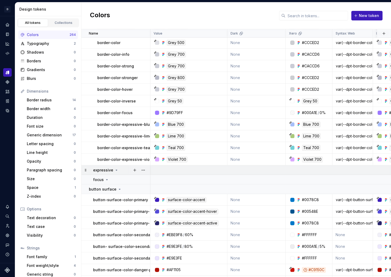
click at [116, 170] on icon at bounding box center [116, 170] width 1 height 1
click at [116, 170] on icon at bounding box center [116, 170] width 4 height 4
click at [143, 170] on button "button" at bounding box center [143, 169] width 7 height 7
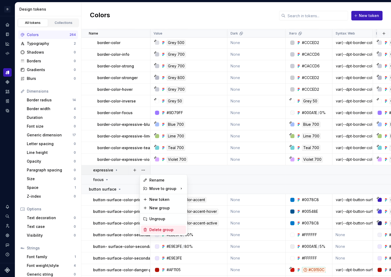
click at [163, 230] on div "Delete group" at bounding box center [166, 229] width 34 height 5
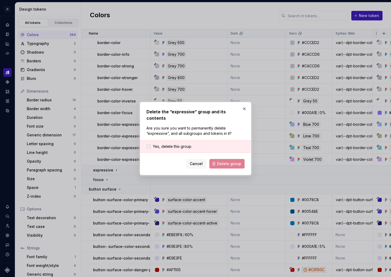
click at [148, 144] on div at bounding box center [148, 146] width 4 height 4
click at [231, 161] on span "Delete group" at bounding box center [229, 163] width 24 height 5
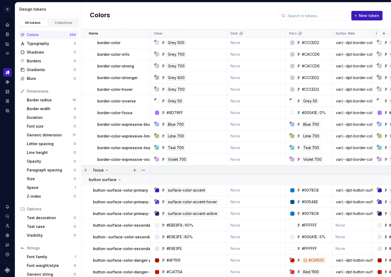
click at [105, 170] on icon at bounding box center [107, 170] width 4 height 4
click at [144, 170] on button "button" at bounding box center [143, 169] width 7 height 7
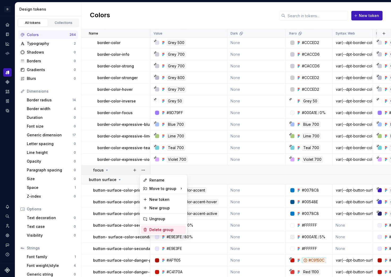
click at [162, 229] on div "Delete group" at bounding box center [166, 229] width 34 height 5
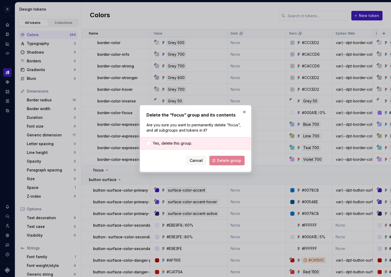
click at [147, 146] on div "Yes, delete this group." at bounding box center [195, 143] width 111 height 12
click at [149, 143] on div at bounding box center [148, 143] width 4 height 4
click at [230, 159] on span "Delete group" at bounding box center [229, 160] width 24 height 5
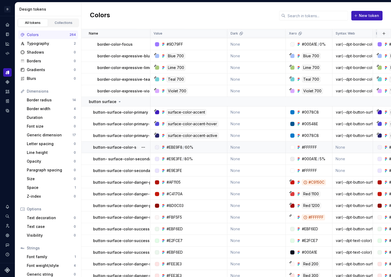
scroll to position [353, 0]
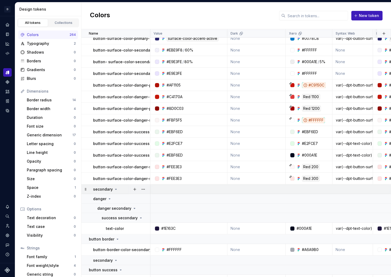
click at [114, 189] on icon at bounding box center [116, 189] width 4 height 4
click at [116, 189] on icon at bounding box center [116, 188] width 1 height 1
click at [142, 189] on button "button" at bounding box center [143, 188] width 7 height 7
click at [162, 249] on div "Delete group" at bounding box center [166, 248] width 34 height 5
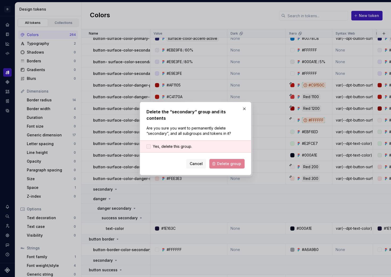
click at [150, 145] on div at bounding box center [148, 146] width 4 height 4
click at [228, 162] on span "Delete group" at bounding box center [229, 163] width 24 height 5
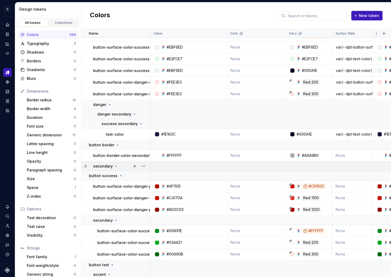
scroll to position [421, 0]
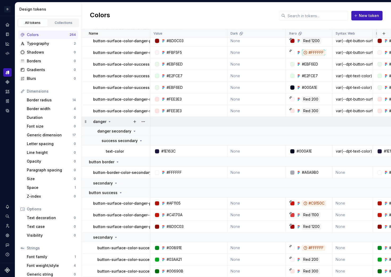
click at [109, 120] on icon at bounding box center [109, 121] width 4 height 4
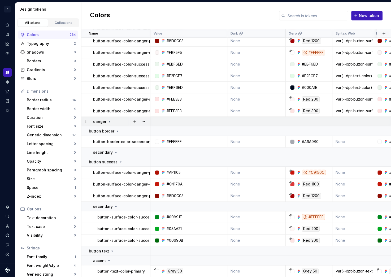
click at [110, 120] on icon at bounding box center [109, 121] width 4 height 4
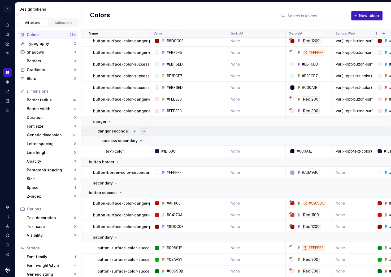
click at [143, 131] on button "button" at bounding box center [143, 130] width 7 height 7
click at [160, 190] on div "Delete group" at bounding box center [166, 190] width 34 height 5
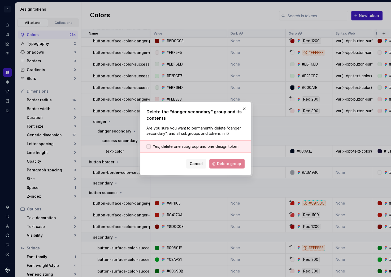
click at [147, 146] on div at bounding box center [148, 146] width 4 height 4
click at [213, 166] on button "Delete group" at bounding box center [226, 164] width 35 height 10
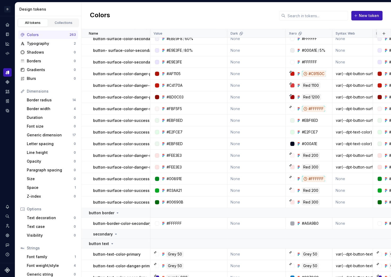
scroll to position [477, 0]
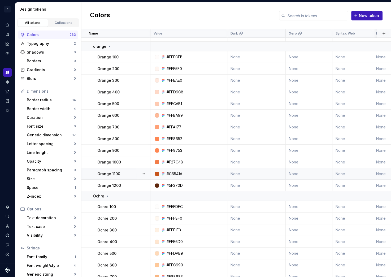
scroll to position [1776, 0]
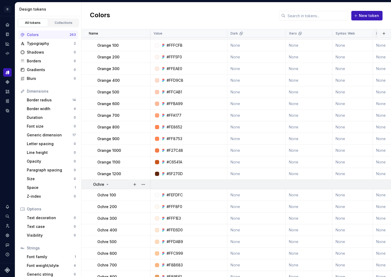
click at [106, 183] on icon at bounding box center [107, 184] width 4 height 4
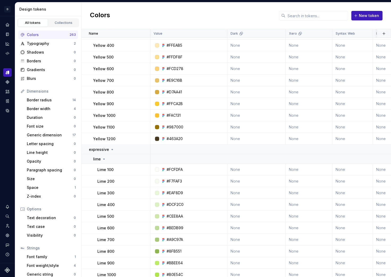
scroll to position [671, 0]
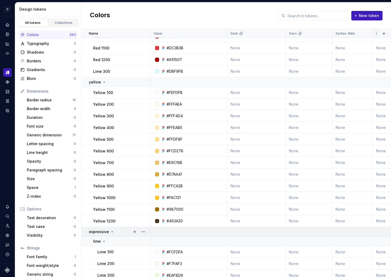
click at [112, 231] on icon at bounding box center [112, 231] width 1 height 1
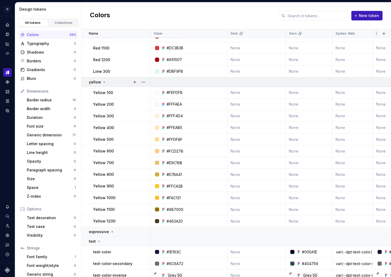
click at [103, 80] on icon at bounding box center [104, 82] width 4 height 4
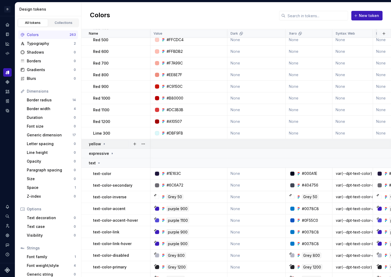
scroll to position [508, 0]
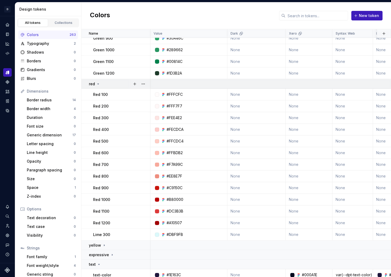
click at [96, 83] on icon at bounding box center [98, 84] width 4 height 4
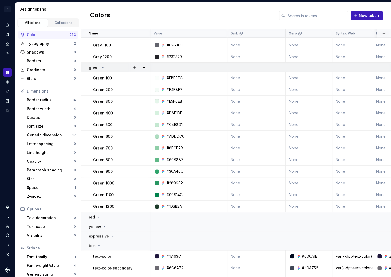
click at [102, 65] on icon at bounding box center [103, 67] width 4 height 4
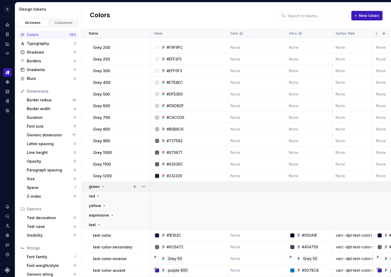
scroll to position [177, 0]
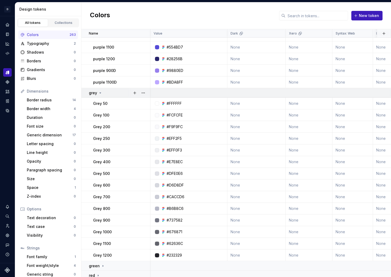
click at [97, 91] on div "grey" at bounding box center [96, 92] width 14 height 5
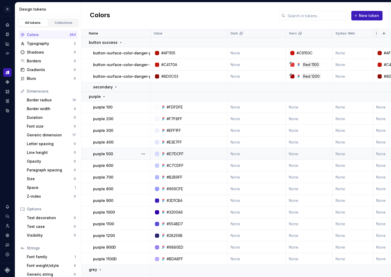
scroll to position [0, 0]
click at [99, 95] on p "purple" at bounding box center [95, 96] width 12 height 5
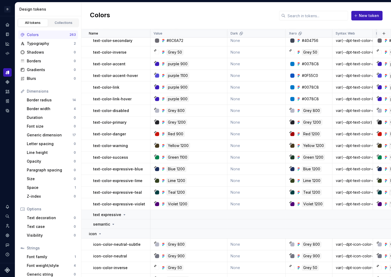
scroll to position [185, 0]
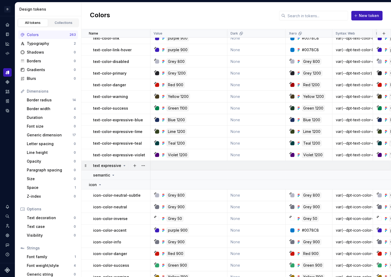
click at [122, 164] on icon at bounding box center [124, 165] width 4 height 4
click at [111, 175] on icon at bounding box center [113, 175] width 4 height 4
click at [142, 165] on button "button" at bounding box center [143, 165] width 7 height 7
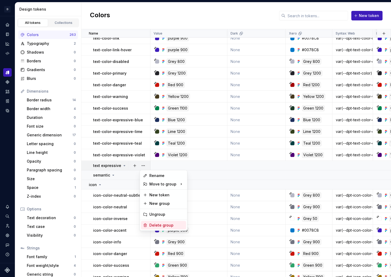
click at [155, 226] on div "Delete group" at bounding box center [166, 225] width 34 height 5
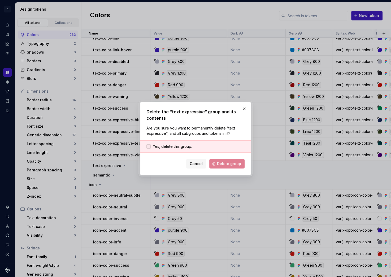
click at [150, 146] on div at bounding box center [148, 146] width 4 height 4
click at [235, 164] on span "Delete group" at bounding box center [229, 163] width 24 height 5
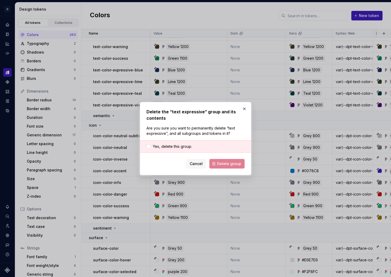
scroll to position [135, 0]
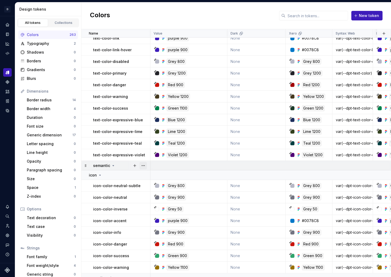
click at [144, 165] on button "button" at bounding box center [143, 165] width 7 height 7
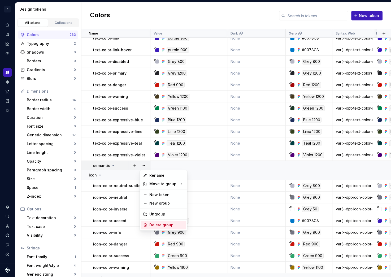
click at [157, 226] on div "Delete group" at bounding box center [166, 224] width 34 height 5
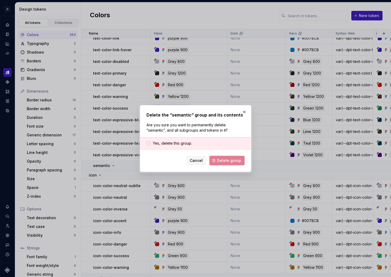
click at [148, 144] on div at bounding box center [148, 143] width 4 height 4
click at [227, 161] on span "Delete group" at bounding box center [229, 160] width 24 height 5
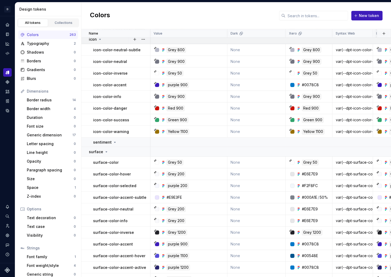
scroll to position [303, 0]
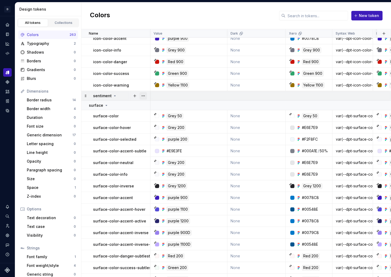
click at [145, 96] on button "button" at bounding box center [143, 95] width 7 height 7
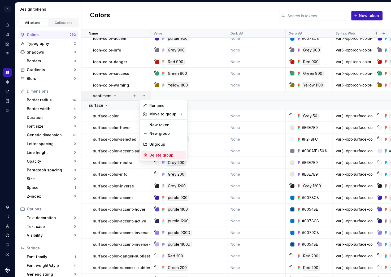
click at [154, 154] on div "Delete group" at bounding box center [166, 155] width 34 height 5
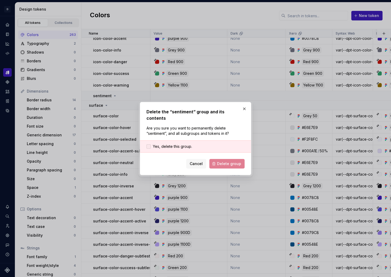
click at [151, 144] on label "Yes, delete this group." at bounding box center [169, 146] width 46 height 5
click at [222, 161] on span "Delete group" at bounding box center [229, 163] width 24 height 5
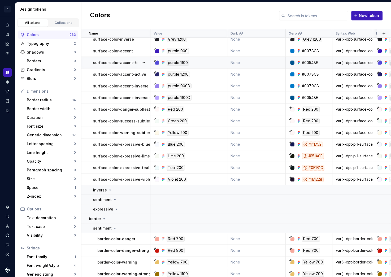
scroll to position [443, 0]
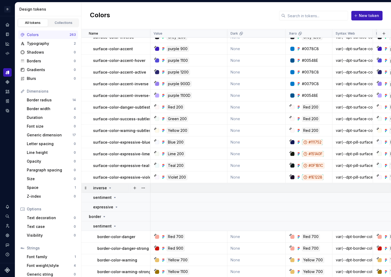
click at [109, 188] on icon at bounding box center [110, 188] width 4 height 4
click at [108, 188] on icon at bounding box center [110, 188] width 4 height 4
click at [144, 189] on button "button" at bounding box center [143, 187] width 7 height 7
click at [154, 246] on div "Delete group" at bounding box center [166, 247] width 34 height 5
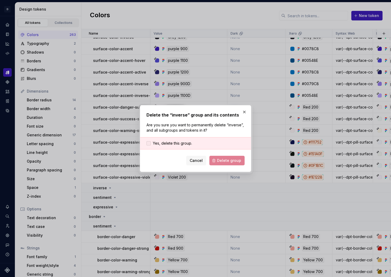
click at [148, 144] on div at bounding box center [148, 143] width 4 height 4
click at [227, 160] on span "Delete group" at bounding box center [229, 160] width 24 height 5
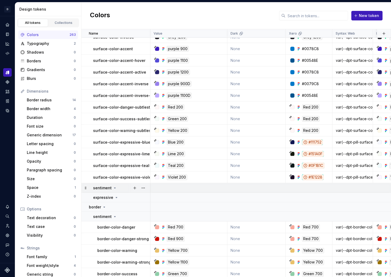
click at [113, 188] on icon at bounding box center [115, 188] width 4 height 4
click at [145, 189] on button "button" at bounding box center [143, 187] width 7 height 7
click at [157, 247] on div "Delete group" at bounding box center [166, 247] width 34 height 5
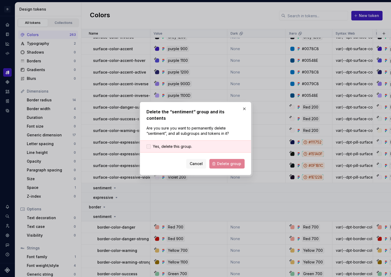
click at [150, 144] on div at bounding box center [148, 146] width 4 height 4
click at [227, 161] on span "Delete group" at bounding box center [229, 163] width 24 height 5
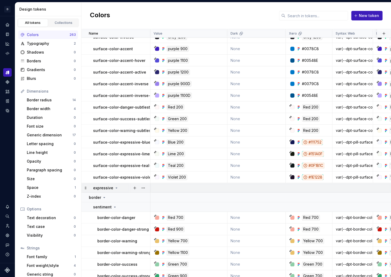
click at [116, 188] on icon at bounding box center [116, 188] width 4 height 4
click at [144, 188] on button "button" at bounding box center [143, 187] width 7 height 7
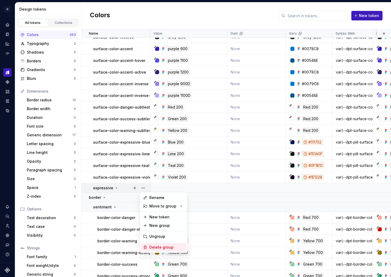
click at [156, 248] on div "Delete group" at bounding box center [166, 247] width 34 height 5
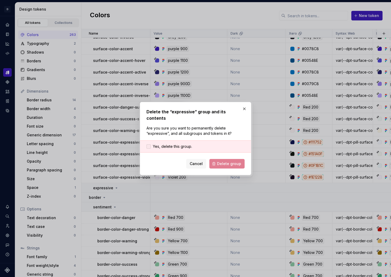
click at [149, 144] on div at bounding box center [148, 146] width 4 height 4
click at [216, 161] on button "Delete group" at bounding box center [226, 164] width 35 height 10
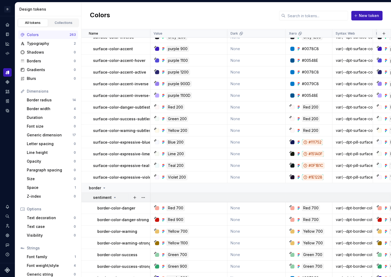
click at [114, 197] on icon at bounding box center [114, 197] width 1 height 1
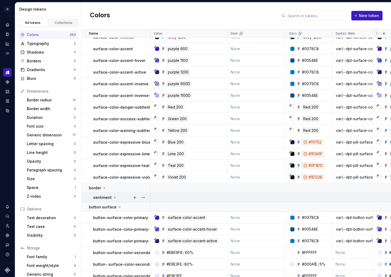
click at [115, 197] on icon at bounding box center [115, 197] width 1 height 1
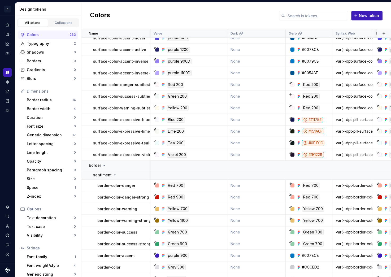
scroll to position [464, 0]
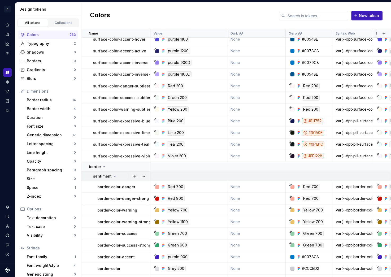
click at [114, 176] on icon at bounding box center [114, 176] width 1 height 1
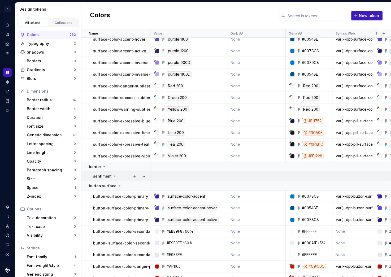
click at [113, 175] on icon at bounding box center [115, 176] width 4 height 4
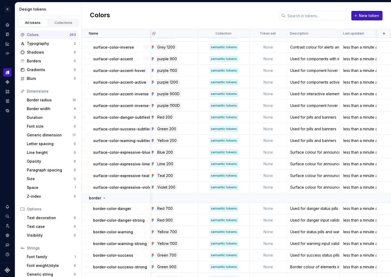
scroll to position [0, 233]
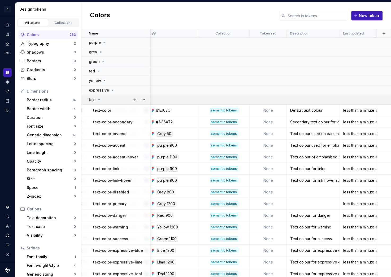
click at [99, 101] on icon at bounding box center [99, 100] width 4 height 4
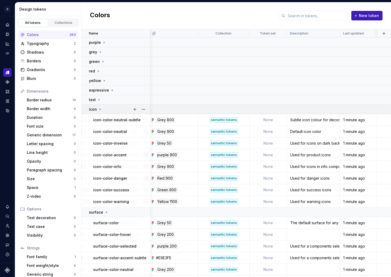
click at [99, 110] on icon at bounding box center [100, 109] width 4 height 4
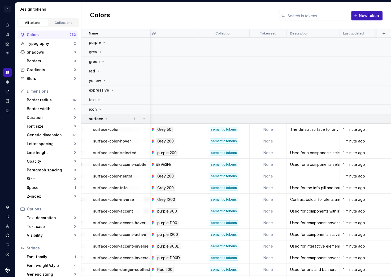
click at [104, 117] on icon at bounding box center [106, 119] width 4 height 4
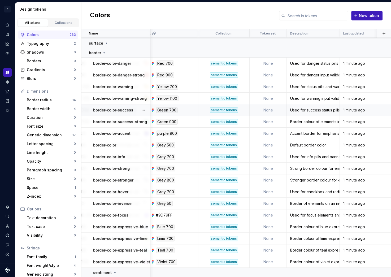
scroll to position [68, 233]
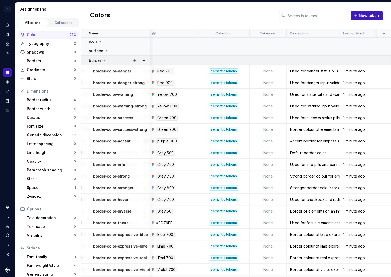
click at [103, 59] on icon at bounding box center [104, 60] width 4 height 4
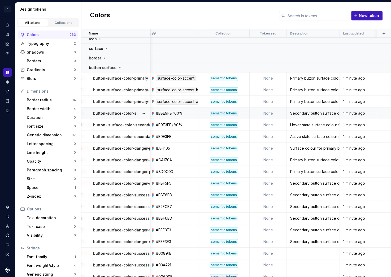
scroll to position [62, 233]
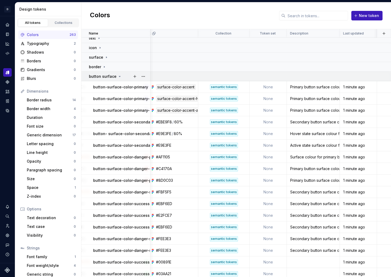
click at [118, 75] on icon at bounding box center [120, 76] width 4 height 4
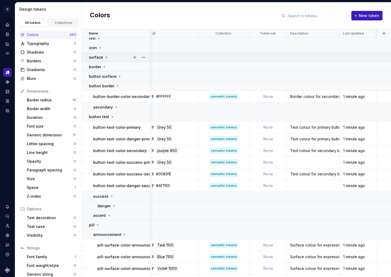
click at [106, 57] on icon at bounding box center [106, 57] width 1 height 1
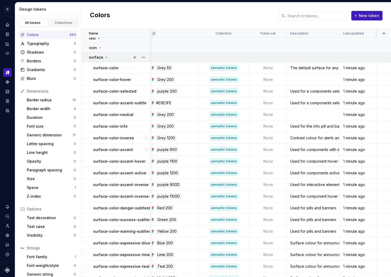
click at [106, 57] on icon at bounding box center [106, 57] width 1 height 1
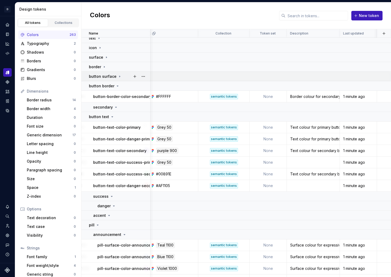
click at [118, 76] on icon at bounding box center [120, 76] width 4 height 4
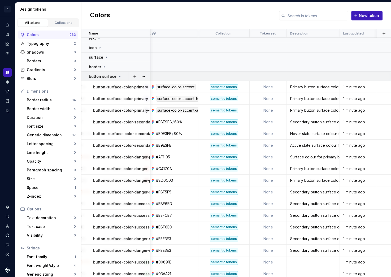
click at [119, 76] on icon at bounding box center [119, 76] width 1 height 1
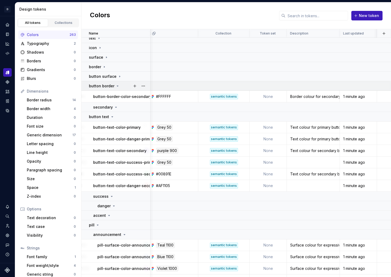
click at [117, 86] on icon at bounding box center [117, 86] width 1 height 1
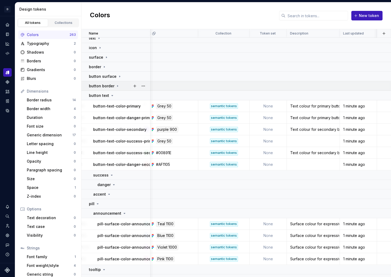
click at [117, 86] on icon at bounding box center [117, 85] width 1 height 1
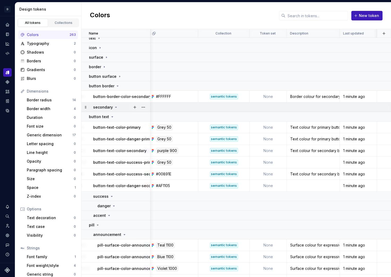
click at [114, 107] on icon at bounding box center [116, 107] width 4 height 4
click at [142, 106] on button "button" at bounding box center [143, 106] width 7 height 7
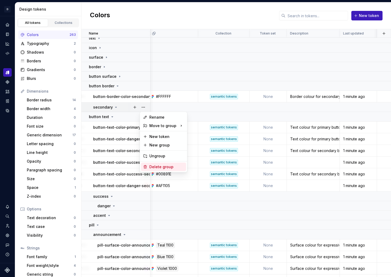
click at [162, 166] on div "Delete group" at bounding box center [166, 166] width 34 height 5
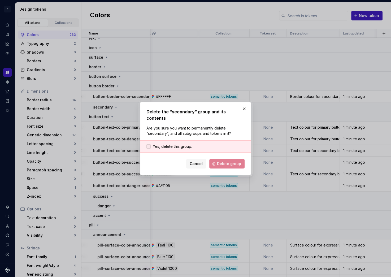
click at [148, 144] on div at bounding box center [148, 146] width 4 height 4
click at [223, 161] on span "Delete group" at bounding box center [229, 163] width 24 height 5
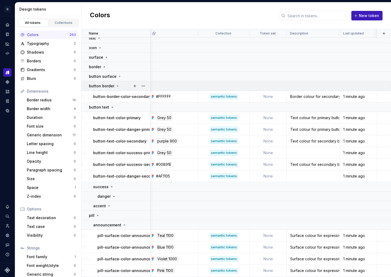
click at [114, 84] on div "button border" at bounding box center [104, 85] width 31 height 5
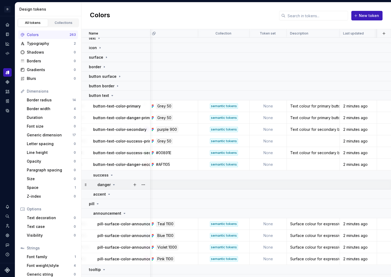
click at [112, 185] on icon at bounding box center [114, 185] width 4 height 4
click at [113, 185] on icon at bounding box center [114, 185] width 4 height 4
click at [109, 194] on icon at bounding box center [109, 194] width 1 height 1
click at [109, 194] on icon at bounding box center [109, 193] width 1 height 1
click at [111, 175] on icon at bounding box center [112, 175] width 4 height 4
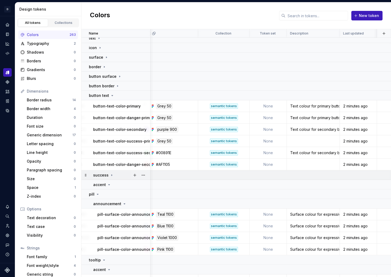
click at [111, 175] on icon at bounding box center [112, 175] width 4 height 4
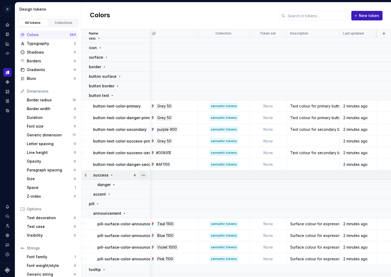
click at [142, 176] on button "button" at bounding box center [143, 174] width 7 height 7
click at [161, 236] on div "Delete group" at bounding box center [166, 234] width 34 height 5
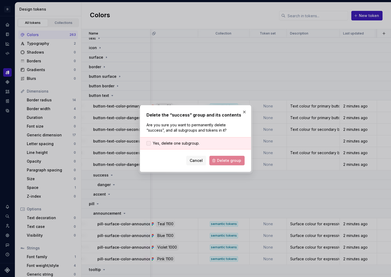
click at [149, 144] on div at bounding box center [148, 143] width 4 height 4
click at [227, 159] on span "Delete group" at bounding box center [229, 160] width 24 height 5
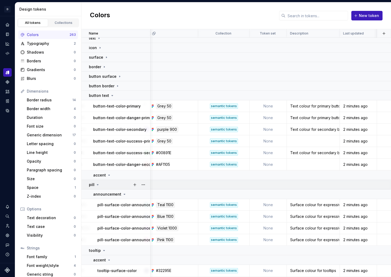
click at [97, 184] on icon at bounding box center [97, 184] width 1 height 1
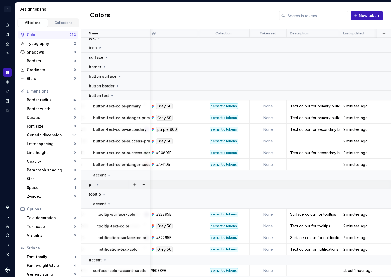
click at [97, 184] on icon at bounding box center [98, 185] width 4 height 4
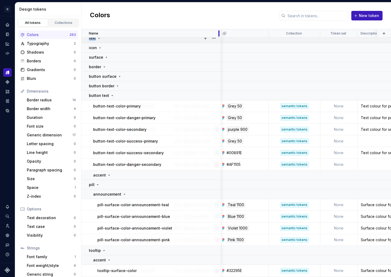
drag, startPoint x: 150, startPoint y: 33, endPoint x: 220, endPoint y: 42, distance: 71.3
click at [220, 42] on table "Name Value Dark Xero Syntax: Web Light Collection Token set Description Last up…" at bounding box center [155, 205] width 614 height 475
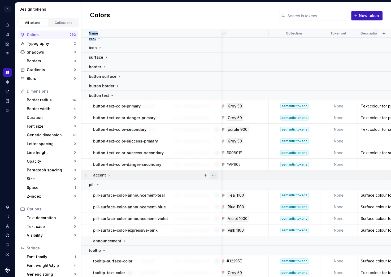
click at [216, 175] on button "button" at bounding box center [213, 174] width 7 height 7
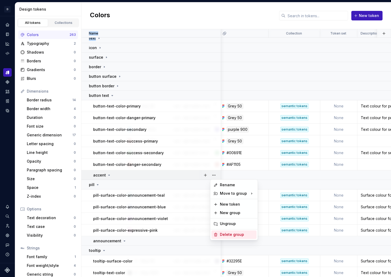
click at [233, 234] on div "Delete group" at bounding box center [237, 234] width 34 height 5
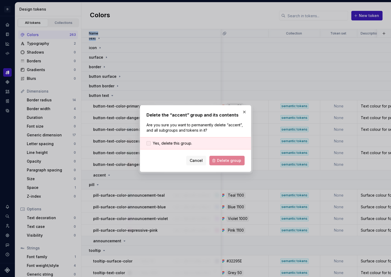
click at [149, 144] on div at bounding box center [148, 143] width 4 height 4
click at [227, 160] on span "Delete group" at bounding box center [229, 160] width 24 height 5
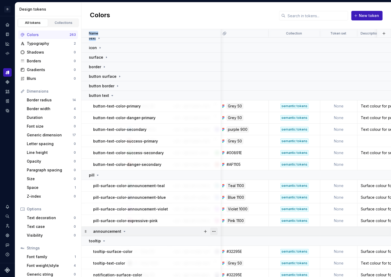
click at [213, 232] on button "button" at bounding box center [213, 231] width 7 height 7
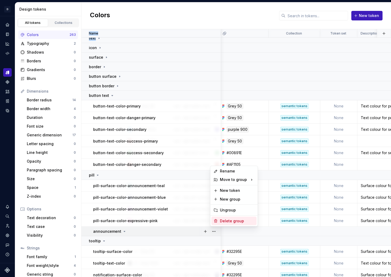
click at [236, 220] on div "Delete group" at bounding box center [237, 220] width 34 height 5
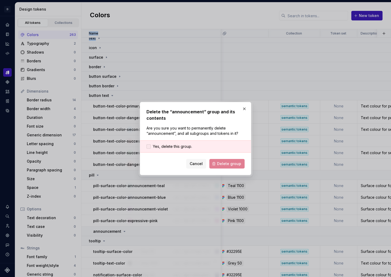
click at [148, 146] on div at bounding box center [148, 146] width 4 height 4
click at [229, 164] on span "Delete group" at bounding box center [229, 163] width 24 height 5
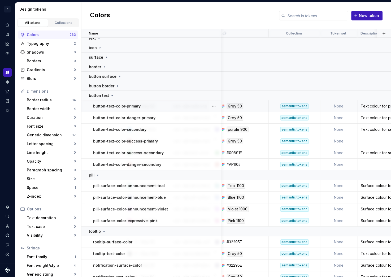
click at [88, 106] on td "button-text-color-primary" at bounding box center [151, 106] width 140 height 12
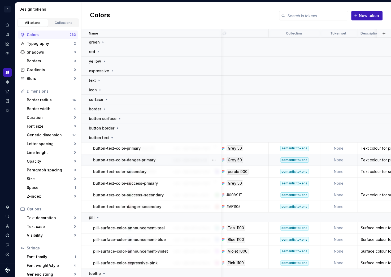
scroll to position [0, 233]
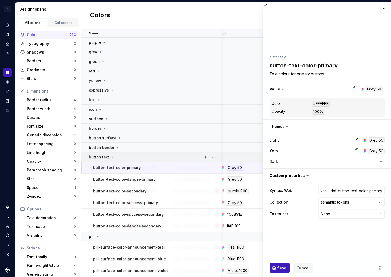
type textarea "*"
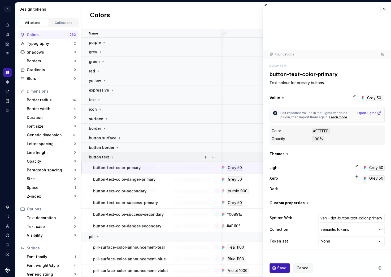
click at [110, 156] on icon at bounding box center [112, 157] width 4 height 4
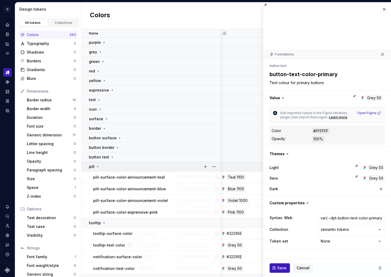
click at [97, 167] on icon at bounding box center [97, 166] width 1 height 1
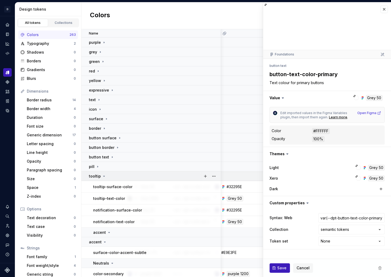
click at [102, 175] on icon at bounding box center [104, 176] width 4 height 4
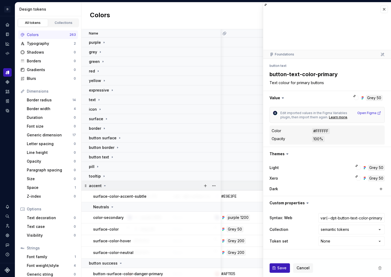
click at [103, 187] on icon at bounding box center [105, 186] width 4 height 4
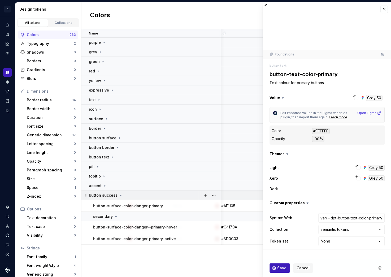
click at [116, 195] on div "button success" at bounding box center [106, 195] width 34 height 5
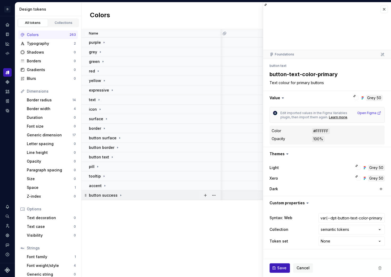
click at [119, 194] on icon at bounding box center [121, 195] width 4 height 4
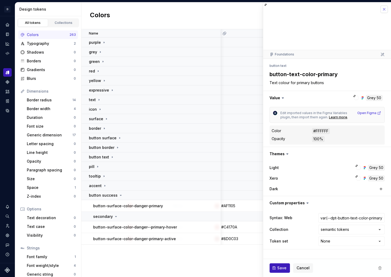
click at [385, 10] on button "button" at bounding box center [383, 9] width 7 height 7
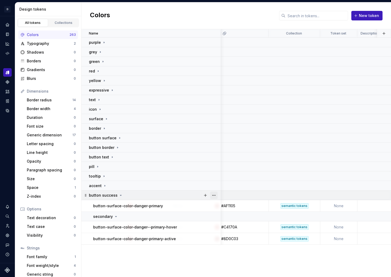
click at [213, 195] on button "button" at bounding box center [213, 195] width 7 height 7
click at [218, 193] on html "D Copilot D Design system data Design tokens All tokens Collections Colors 263 …" at bounding box center [195, 138] width 391 height 277
click at [213, 194] on button "button" at bounding box center [213, 195] width 7 height 7
click at [232, 256] on div "Delete group" at bounding box center [237, 254] width 34 height 5
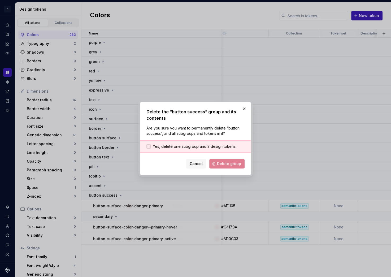
click at [151, 146] on label "Yes, delete one subgroup and 3 design tokens." at bounding box center [191, 146] width 90 height 5
click at [239, 161] on span "Delete group" at bounding box center [229, 163] width 24 height 5
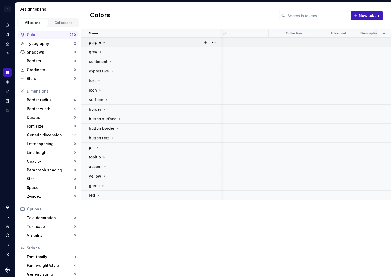
click at [103, 42] on icon at bounding box center [104, 42] width 4 height 4
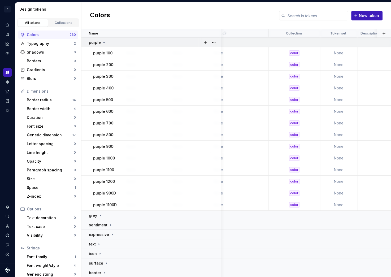
click at [103, 42] on icon at bounding box center [104, 42] width 4 height 4
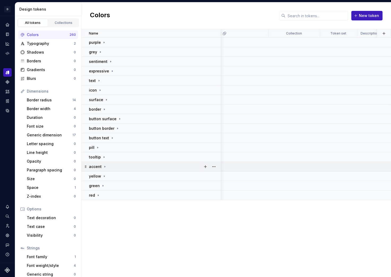
click at [105, 166] on icon at bounding box center [105, 166] width 4 height 4
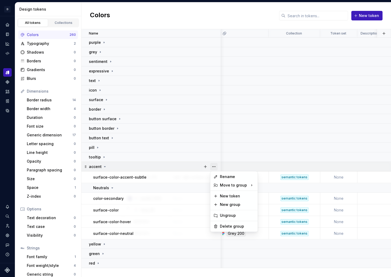
click at [214, 167] on button "button" at bounding box center [213, 166] width 7 height 7
click at [232, 228] on div "Delete group" at bounding box center [237, 226] width 34 height 5
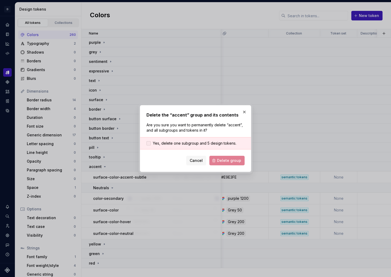
click at [148, 145] on label "Yes, delete one subgroup and 5 design tokens." at bounding box center [191, 143] width 90 height 5
click at [244, 110] on button "button" at bounding box center [244, 111] width 7 height 7
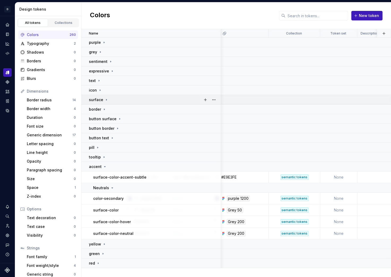
click at [103, 99] on div "surface" at bounding box center [99, 99] width 20 height 5
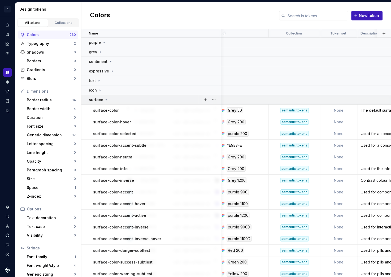
click at [104, 99] on icon at bounding box center [106, 100] width 4 height 4
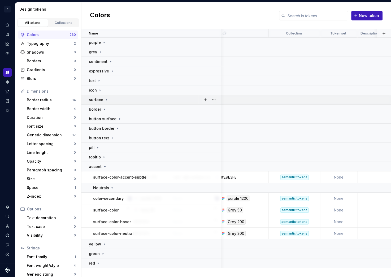
click at [105, 99] on icon at bounding box center [106, 100] width 4 height 4
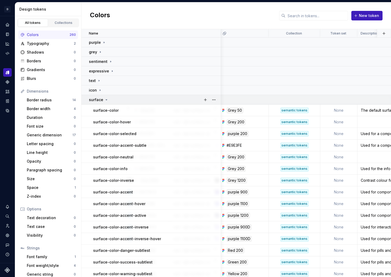
click at [106, 99] on icon at bounding box center [106, 99] width 1 height 1
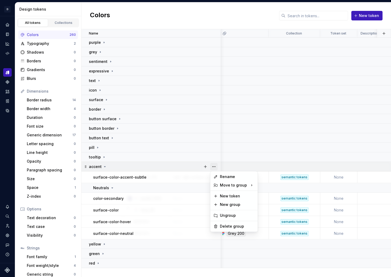
click at [214, 168] on button "button" at bounding box center [213, 166] width 7 height 7
click at [240, 226] on div "Delete group" at bounding box center [237, 226] width 34 height 5
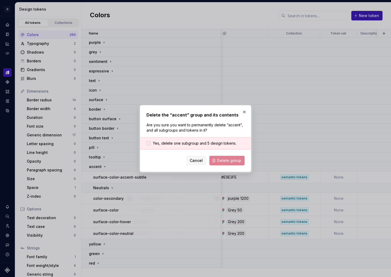
click at [149, 143] on div at bounding box center [148, 143] width 4 height 4
click at [222, 159] on span "Delete group" at bounding box center [229, 160] width 24 height 5
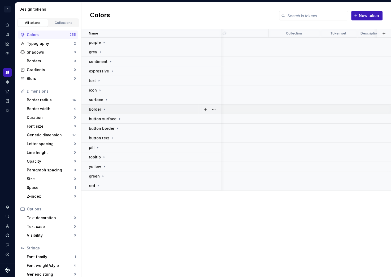
click at [242, 112] on td at bounding box center [225, 110] width 474 height 10
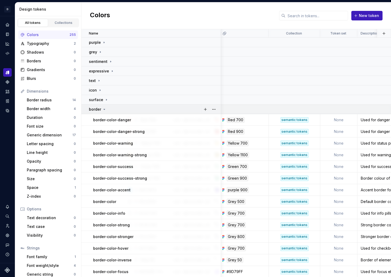
click at [104, 108] on icon at bounding box center [104, 109] width 4 height 4
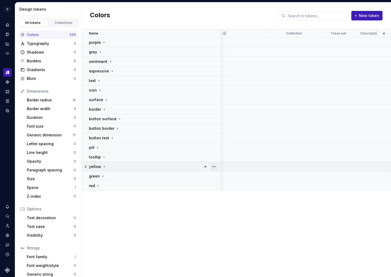
click at [214, 168] on button "button" at bounding box center [213, 166] width 7 height 7
click at [229, 227] on div "Delete group" at bounding box center [237, 226] width 34 height 5
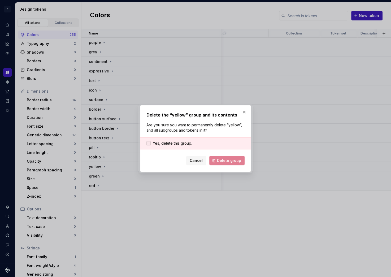
click at [153, 142] on span "Yes, delete this group." at bounding box center [172, 143] width 39 height 5
click at [149, 143] on icon at bounding box center [149, 143] width 0 height 0
click at [150, 145] on div at bounding box center [148, 143] width 4 height 4
click at [231, 163] on span "Delete group" at bounding box center [229, 160] width 24 height 5
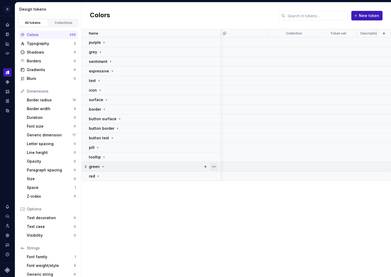
click at [214, 167] on button "button" at bounding box center [213, 166] width 7 height 7
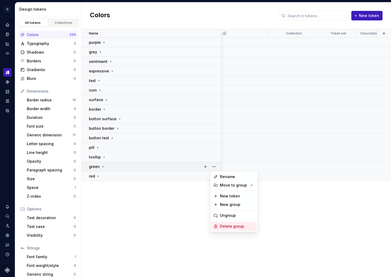
click at [230, 230] on div "Delete group" at bounding box center [233, 226] width 45 height 8
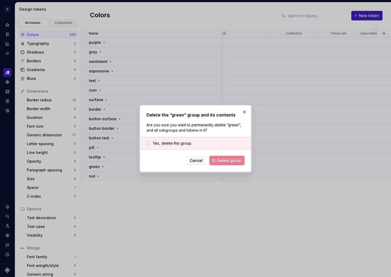
click at [147, 143] on div at bounding box center [148, 143] width 4 height 4
click at [233, 159] on span "Delete group" at bounding box center [229, 160] width 24 height 5
click at [242, 114] on td at bounding box center [225, 119] width 474 height 10
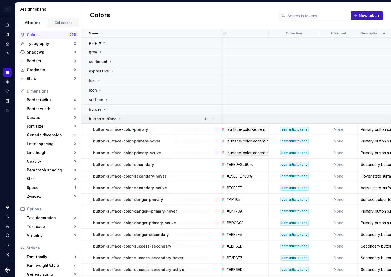
click at [119, 118] on icon at bounding box center [120, 119] width 4 height 4
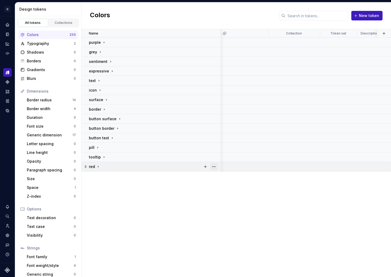
click at [213, 166] on button "button" at bounding box center [213, 166] width 7 height 7
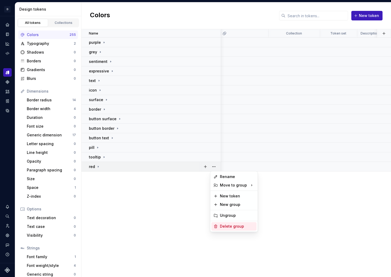
click at [228, 228] on div "Delete group" at bounding box center [237, 226] width 34 height 5
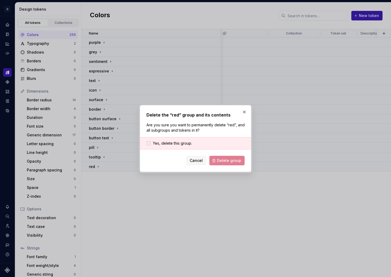
click at [150, 144] on div at bounding box center [148, 143] width 4 height 4
click at [223, 162] on span "Delete group" at bounding box center [229, 160] width 24 height 5
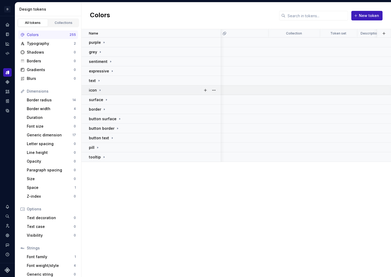
click at [98, 90] on icon at bounding box center [100, 90] width 4 height 4
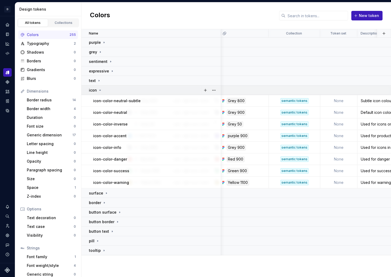
click at [98, 90] on icon at bounding box center [100, 90] width 4 height 4
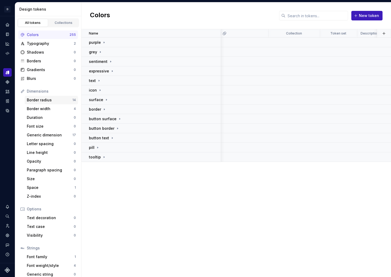
click at [43, 100] on div "Border radius" at bounding box center [50, 99] width 46 height 5
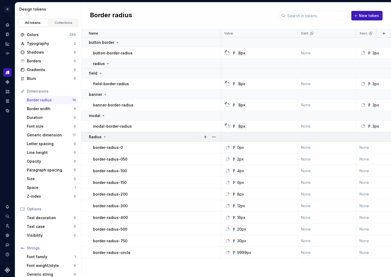
click at [104, 137] on icon at bounding box center [105, 137] width 4 height 4
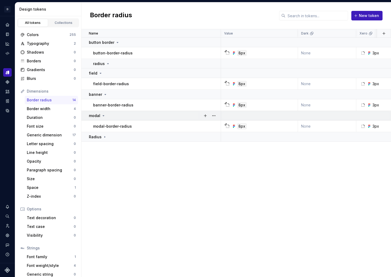
click at [103, 116] on icon at bounding box center [103, 115] width 1 height 1
click at [103, 96] on icon at bounding box center [105, 94] width 4 height 4
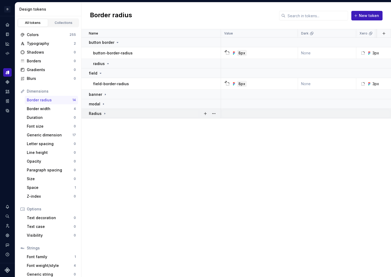
click at [103, 114] on icon at bounding box center [105, 113] width 4 height 4
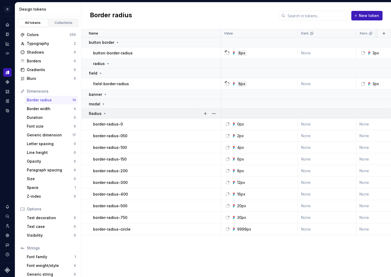
click at [103, 114] on icon at bounding box center [105, 113] width 4 height 4
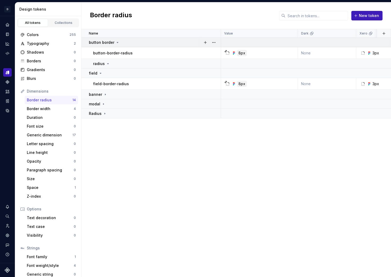
click at [115, 43] on icon at bounding box center [117, 42] width 4 height 4
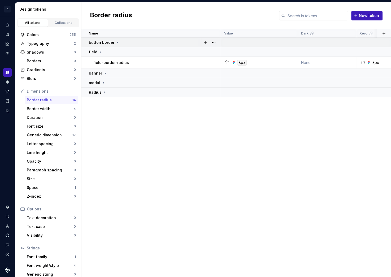
click at [115, 44] on icon at bounding box center [117, 42] width 4 height 4
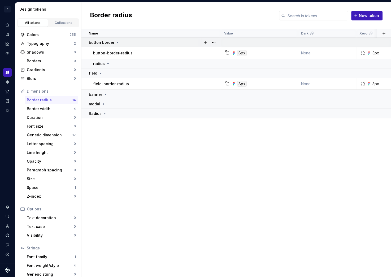
click at [115, 43] on icon at bounding box center [117, 42] width 4 height 4
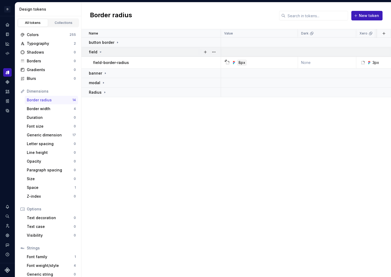
click at [99, 53] on icon at bounding box center [100, 52] width 4 height 4
click at [118, 143] on div "Name Value Dark Xero Syntax: Web Light Collection Token set Description Last up…" at bounding box center [236, 153] width 310 height 248
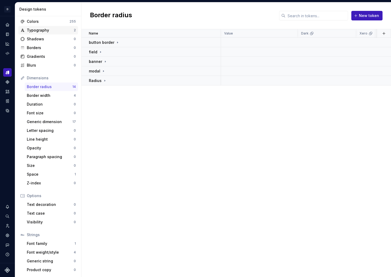
click at [37, 30] on div "Typography" at bounding box center [50, 30] width 47 height 5
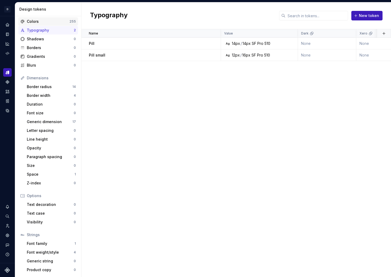
click at [38, 21] on div "Colors" at bounding box center [48, 21] width 43 height 5
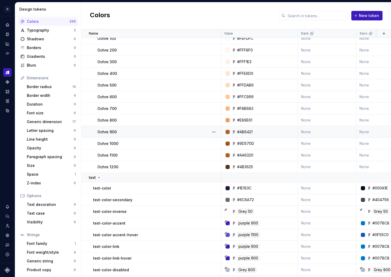
scroll to position [1888, 0]
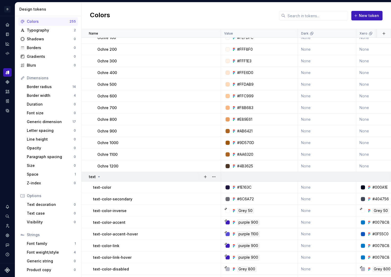
click at [97, 177] on icon at bounding box center [99, 177] width 4 height 4
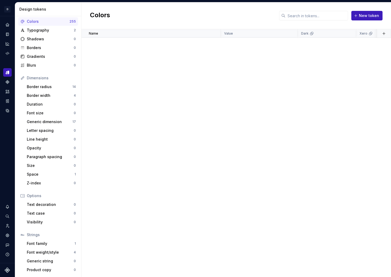
scroll to position [0, 0]
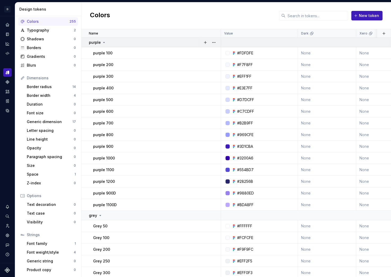
click at [104, 42] on icon at bounding box center [104, 42] width 4 height 4
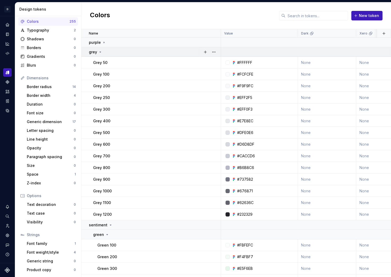
click at [101, 52] on icon at bounding box center [100, 52] width 4 height 4
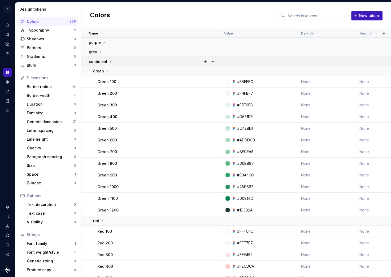
click at [109, 62] on icon at bounding box center [111, 61] width 4 height 4
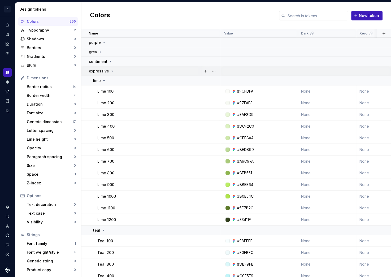
click at [110, 71] on icon at bounding box center [112, 71] width 4 height 4
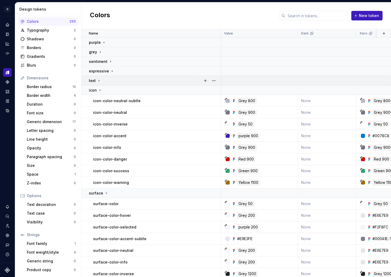
click at [97, 81] on icon at bounding box center [99, 81] width 4 height 4
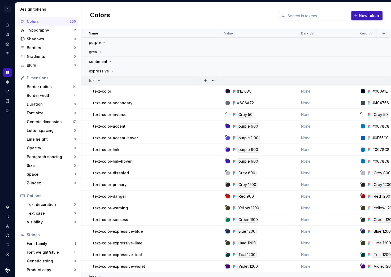
click at [98, 79] on icon at bounding box center [99, 81] width 4 height 4
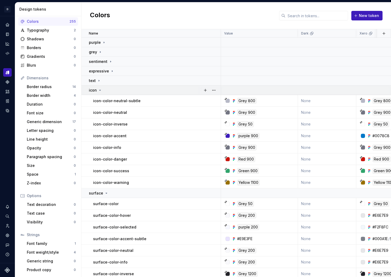
click at [99, 90] on icon at bounding box center [99, 90] width 1 height 1
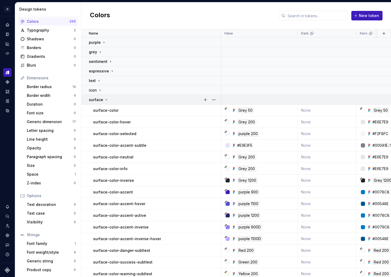
click at [105, 100] on icon at bounding box center [106, 100] width 4 height 4
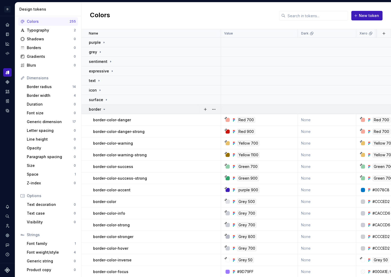
click at [103, 110] on icon at bounding box center [104, 109] width 4 height 4
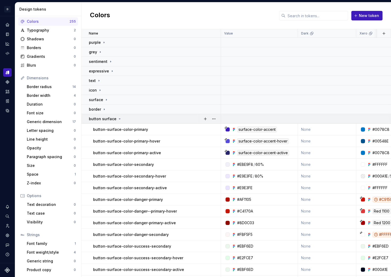
click at [118, 119] on icon at bounding box center [120, 119] width 4 height 4
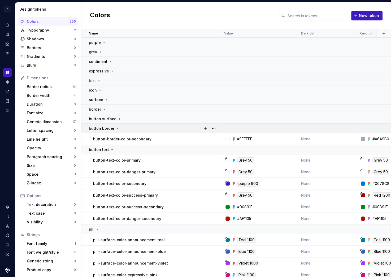
click at [117, 128] on icon at bounding box center [117, 128] width 1 height 1
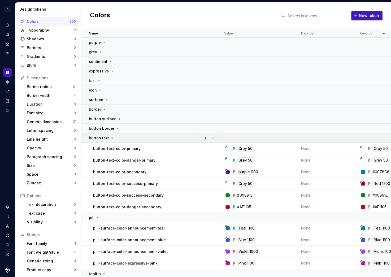
click at [112, 138] on icon at bounding box center [112, 138] width 1 height 1
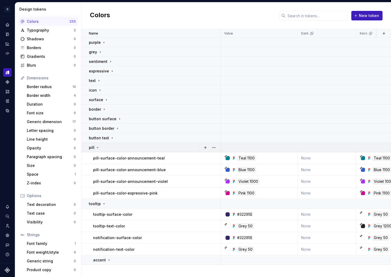
click at [99, 149] on icon at bounding box center [98, 147] width 4 height 4
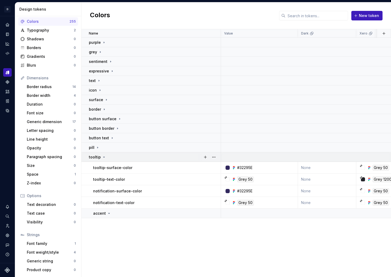
click at [102, 158] on icon at bounding box center [104, 157] width 4 height 4
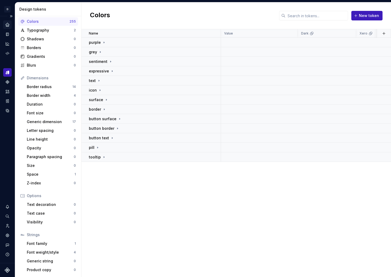
click at [7, 25] on icon "Home" at bounding box center [7, 24] width 3 height 3
